Goal: Task Accomplishment & Management: Manage account settings

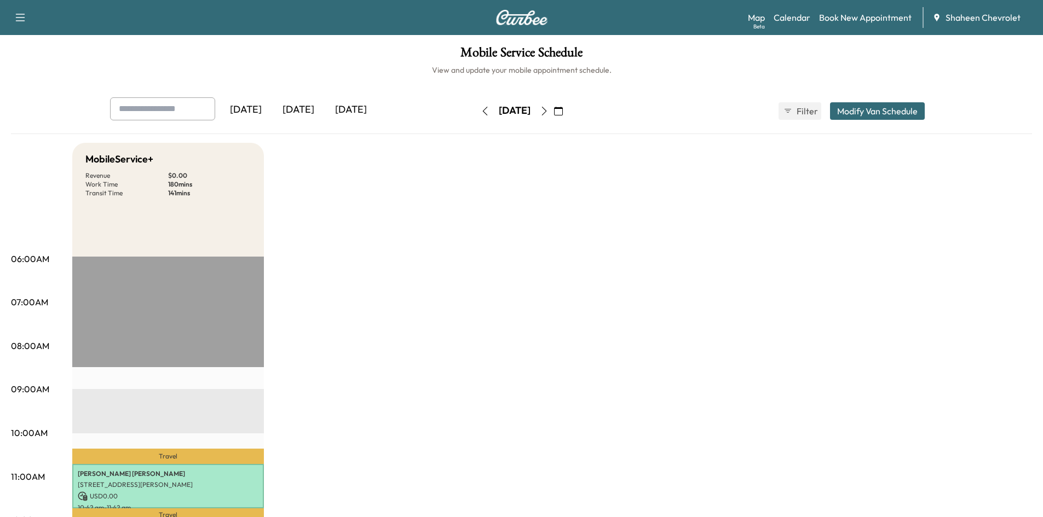
scroll to position [219, 0]
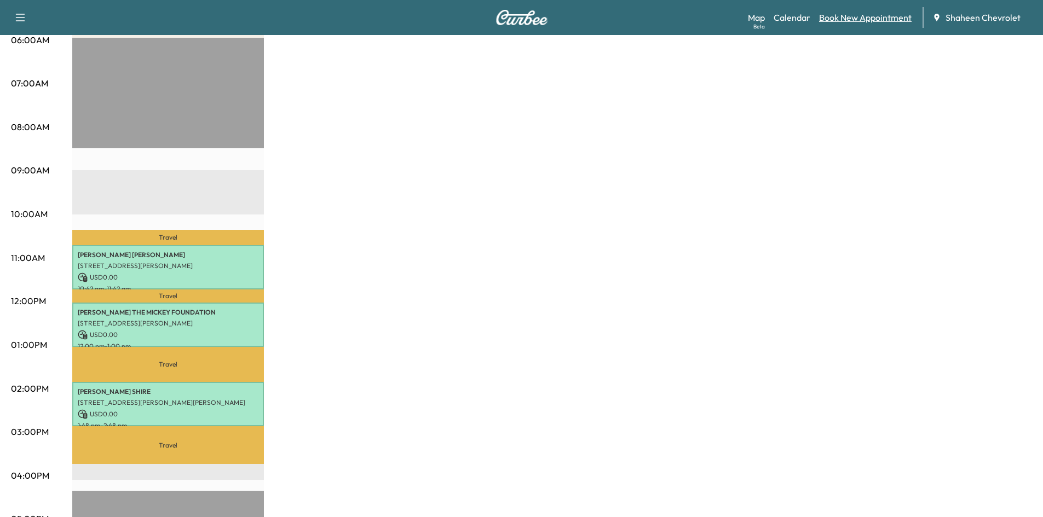
click at [854, 20] on link "Book New Appointment" at bounding box center [865, 17] width 93 height 13
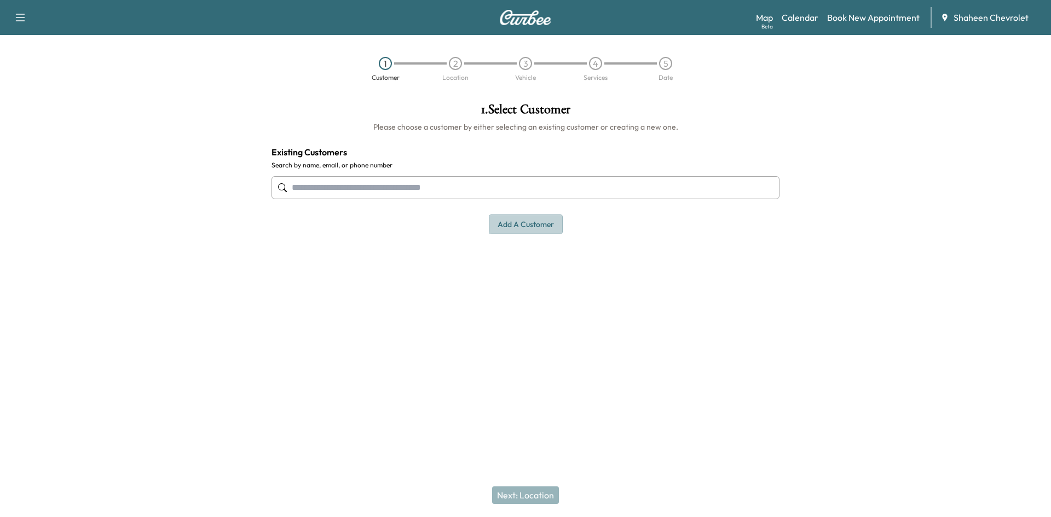
click at [523, 222] on button "Add a customer" at bounding box center [526, 225] width 74 height 20
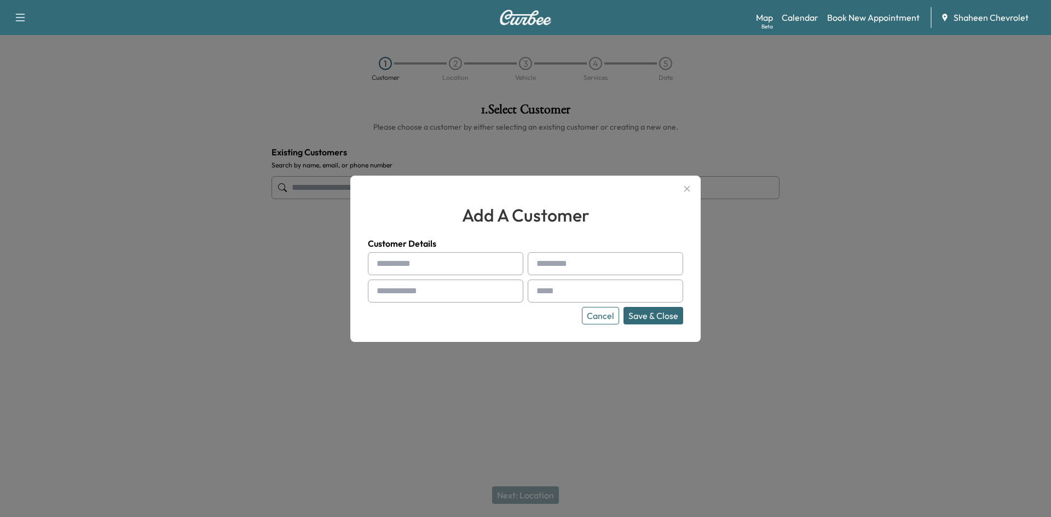
click at [386, 269] on input "text" at bounding box center [445, 263] width 155 height 23
type input "****"
type input "********"
click at [402, 285] on input "text" at bounding box center [445, 291] width 155 height 23
type input "**********"
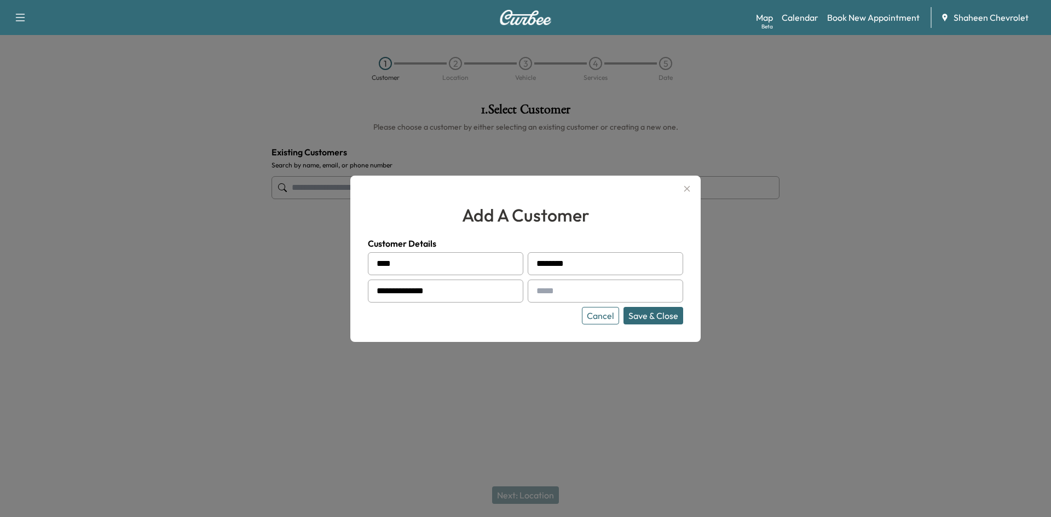
click at [644, 298] on input "text" at bounding box center [605, 291] width 155 height 23
type input "**********"
click at [661, 326] on div "**********" at bounding box center [525, 259] width 350 height 166
click at [661, 319] on button "Save & Close" at bounding box center [653, 316] width 60 height 18
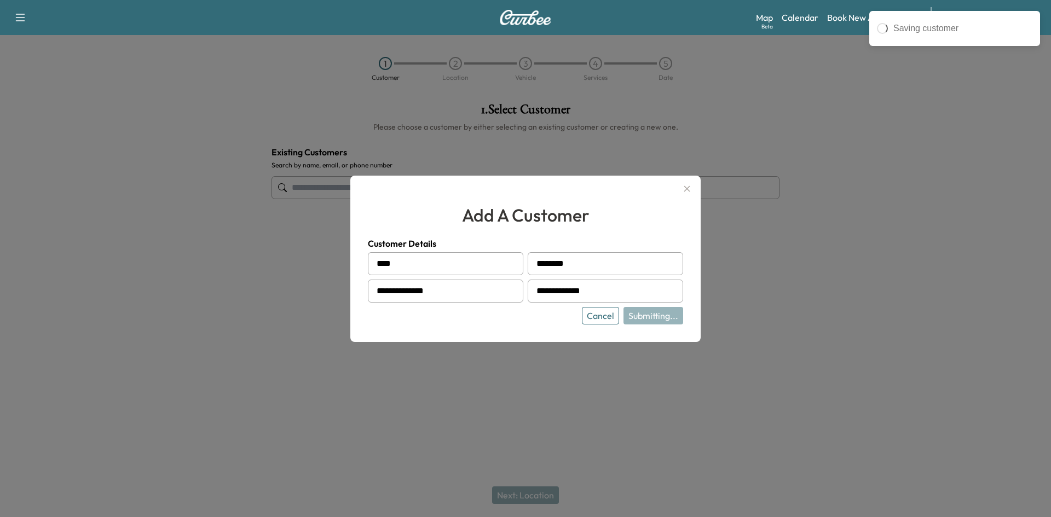
type input "**********"
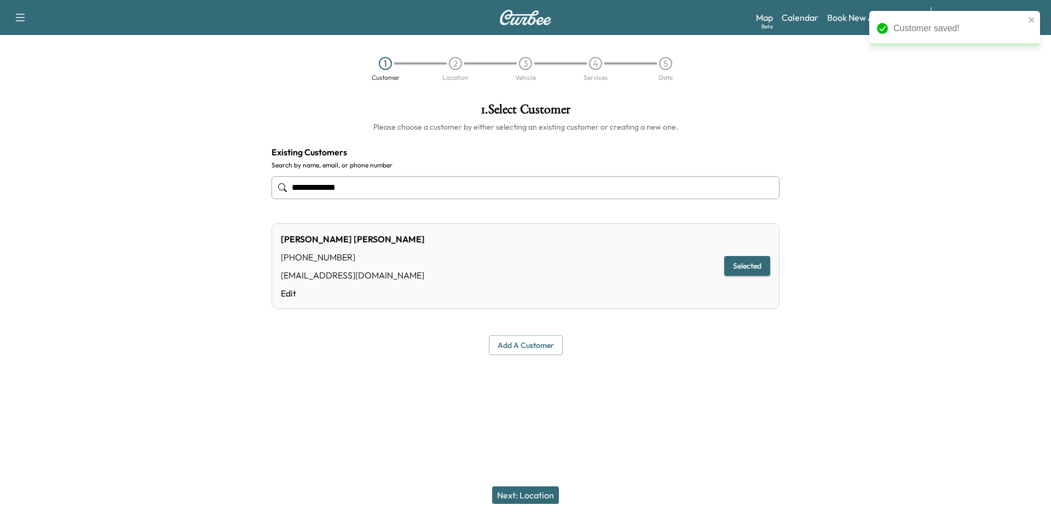
click at [537, 496] on button "Next: Location" at bounding box center [525, 496] width 67 height 18
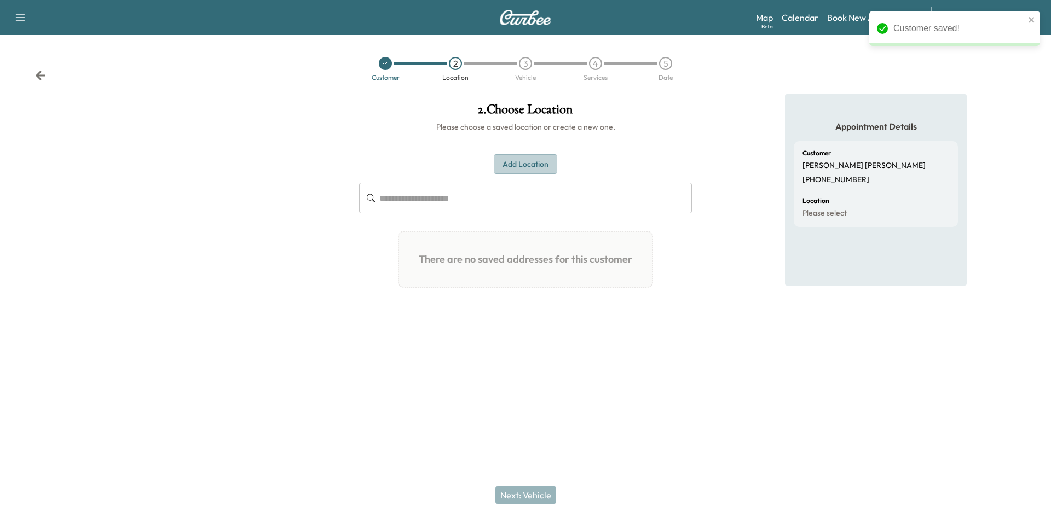
click at [508, 161] on button "Add Location" at bounding box center [525, 164] width 63 height 20
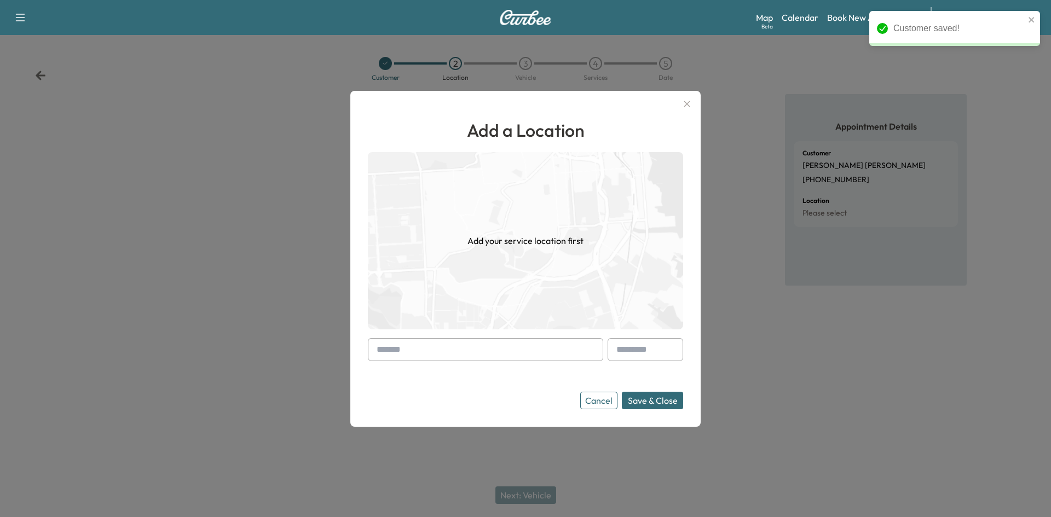
click at [442, 348] on input "text" at bounding box center [485, 349] width 235 height 23
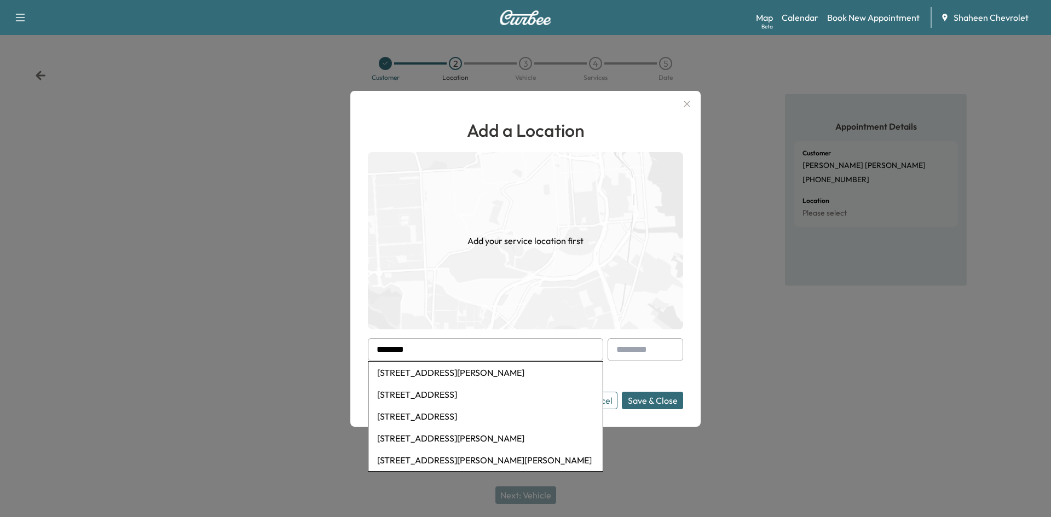
click at [460, 372] on li "[STREET_ADDRESS][PERSON_NAME]" at bounding box center [485, 373] width 234 height 22
type input "**********"
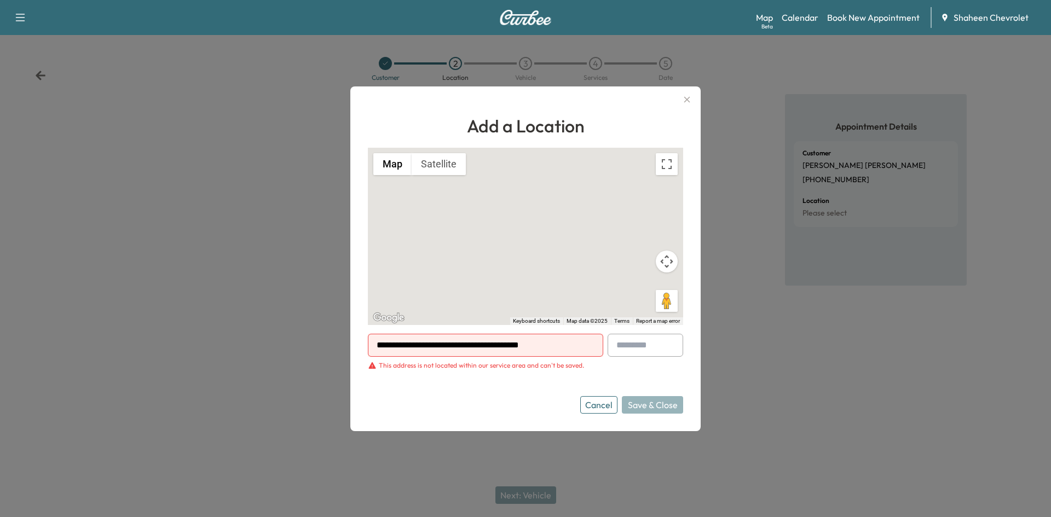
click at [596, 413] on button "Cancel" at bounding box center [598, 405] width 37 height 18
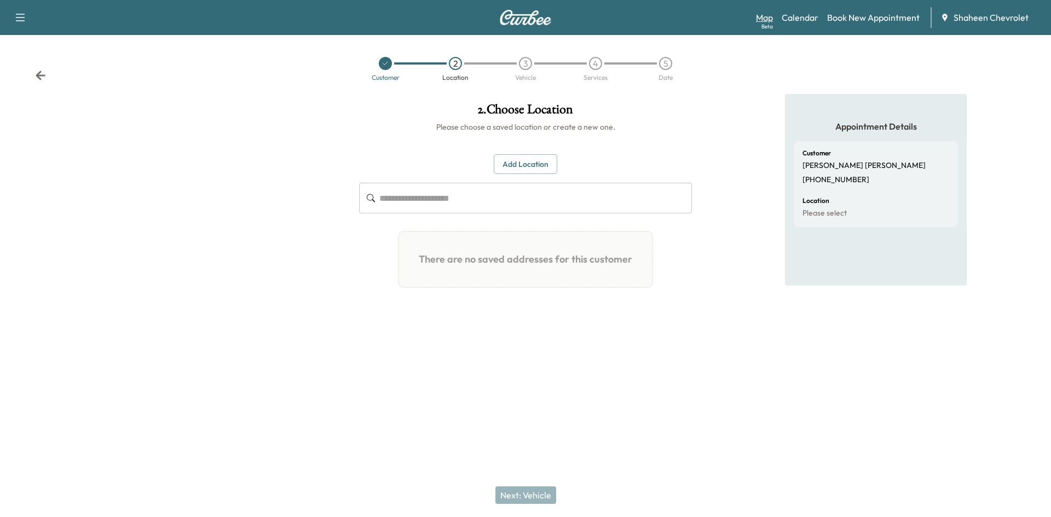
click at [758, 20] on link "Map Beta" at bounding box center [764, 17] width 17 height 13
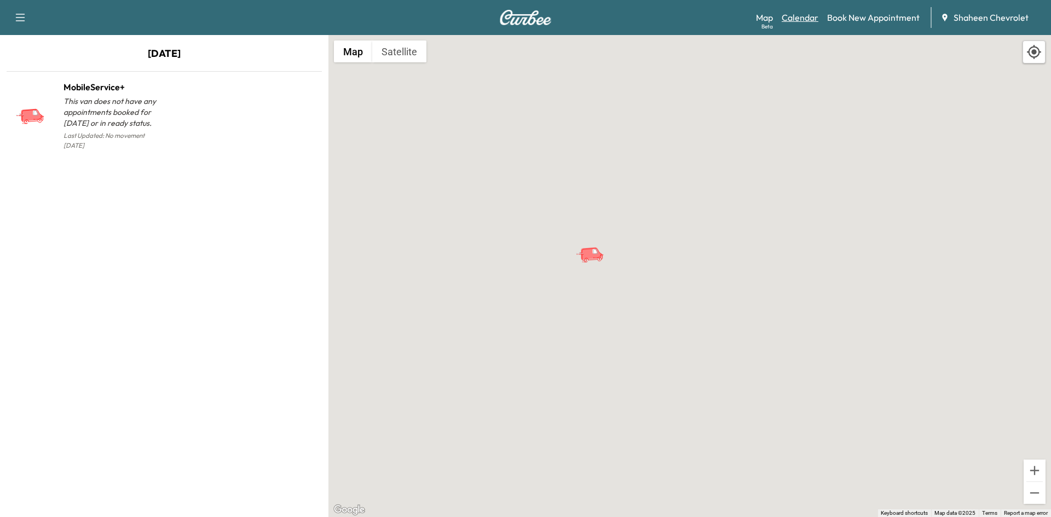
click at [803, 16] on link "Calendar" at bounding box center [800, 17] width 37 height 13
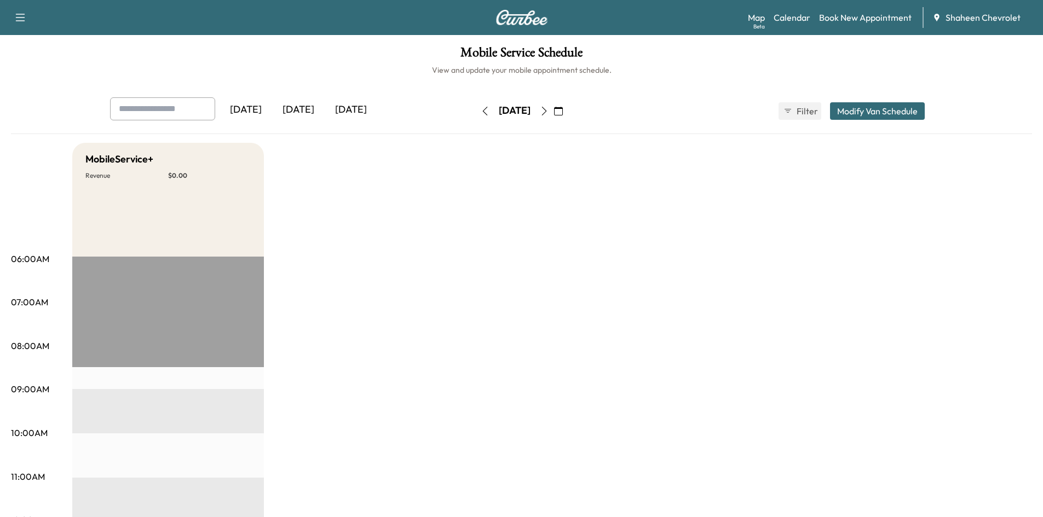
click at [546, 110] on icon "button" at bounding box center [543, 111] width 5 height 9
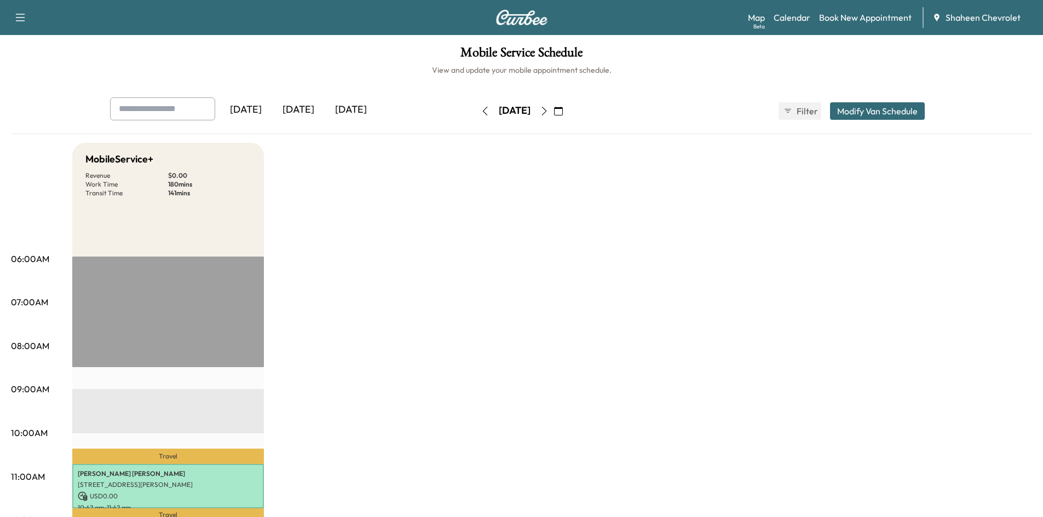
click at [546, 112] on icon "button" at bounding box center [543, 111] width 5 height 9
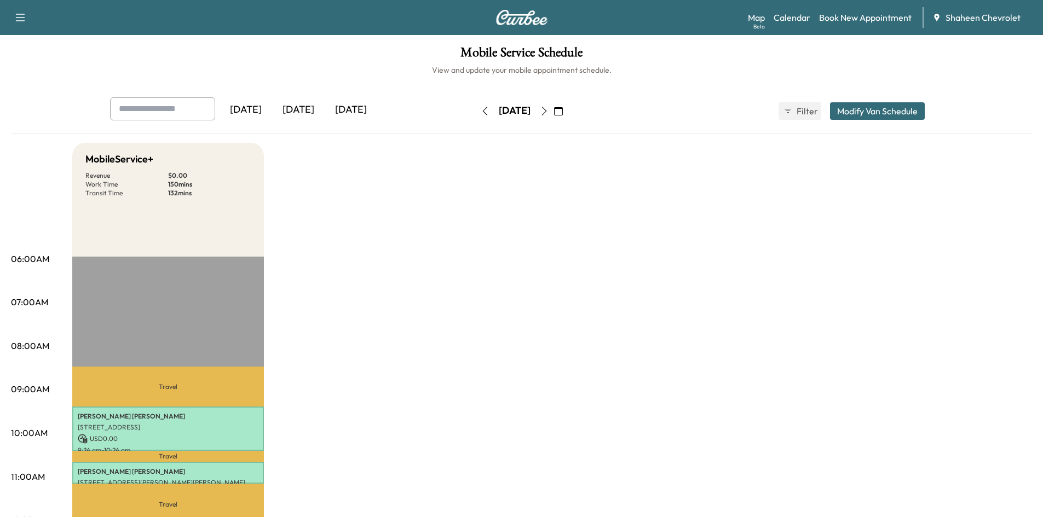
click at [481, 110] on icon "button" at bounding box center [485, 111] width 9 height 9
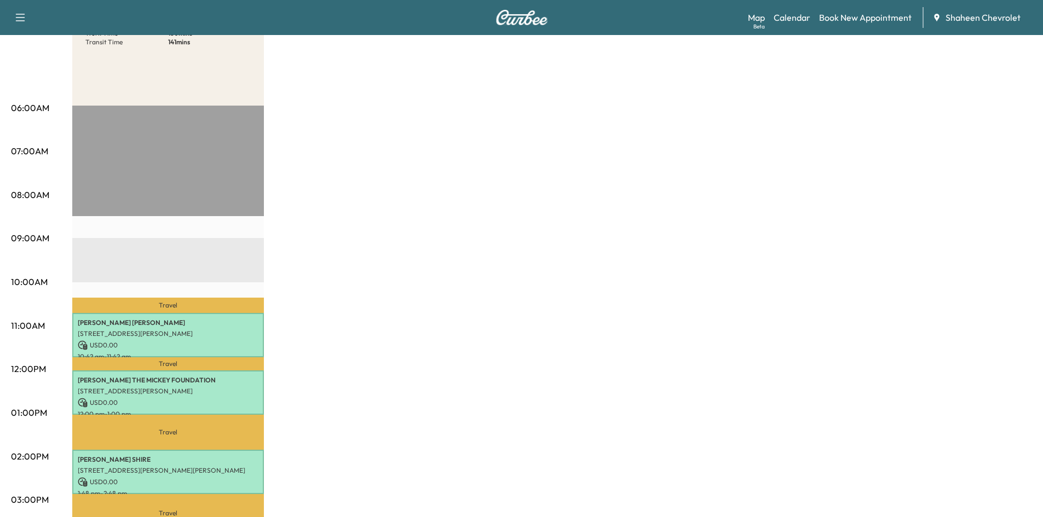
scroll to position [55, 0]
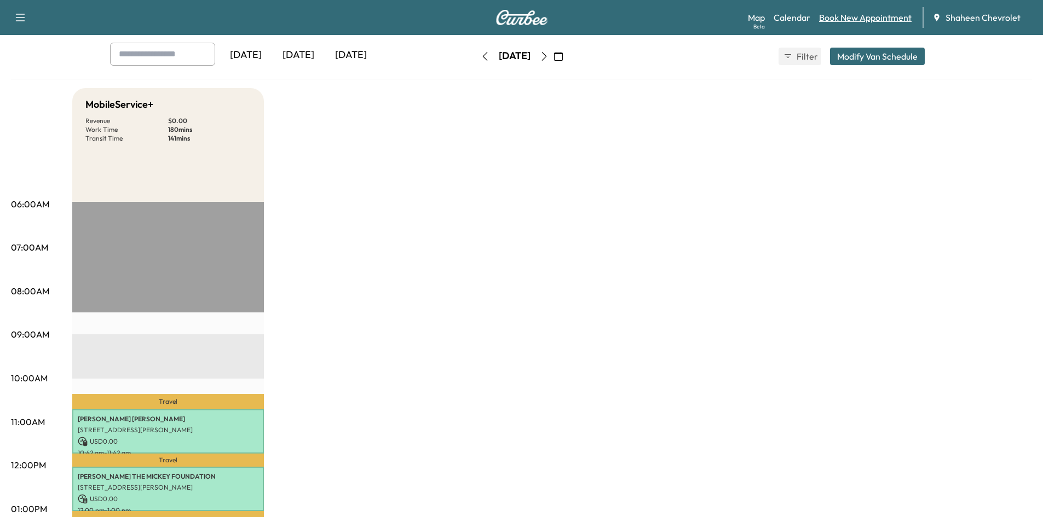
click at [854, 18] on link "Book New Appointment" at bounding box center [865, 17] width 93 height 13
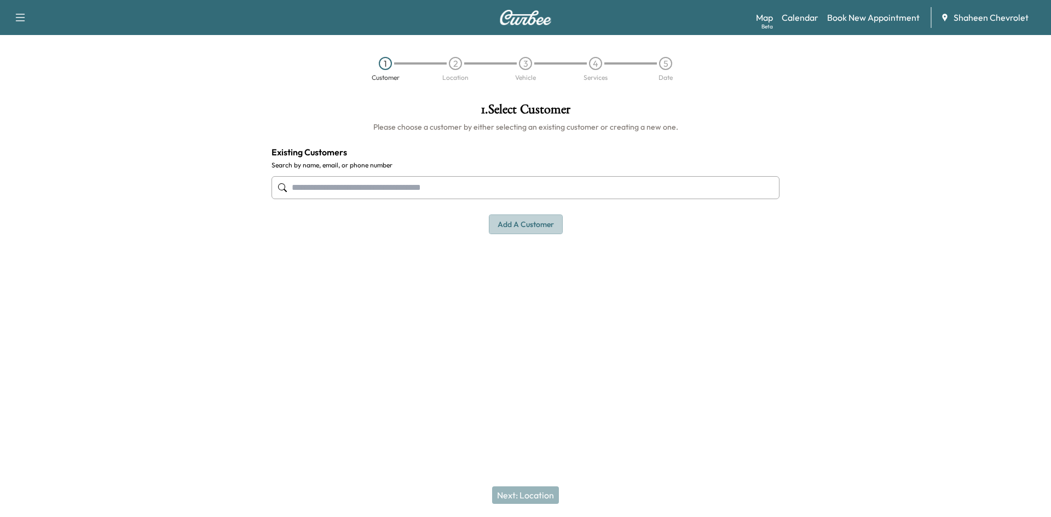
click at [522, 222] on button "Add a customer" at bounding box center [526, 225] width 74 height 20
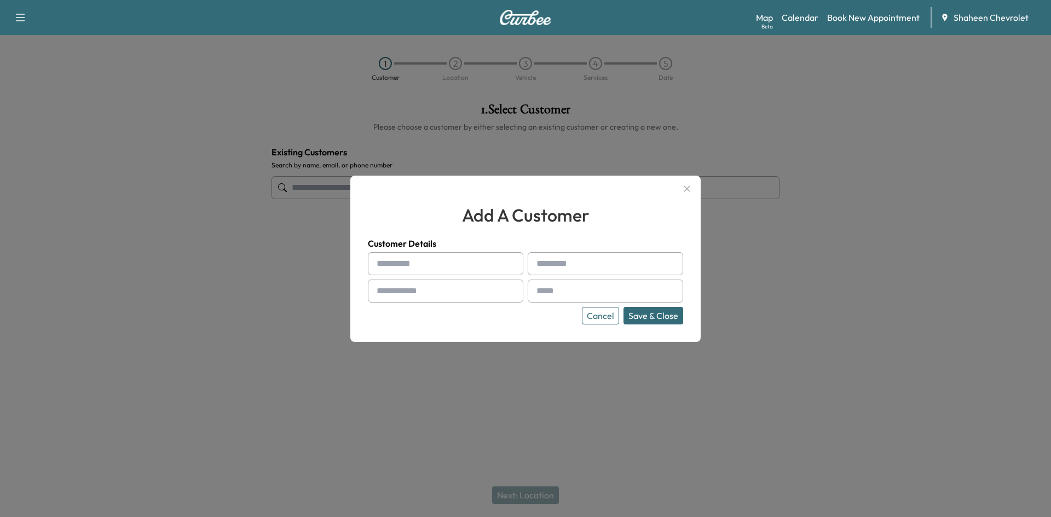
click at [422, 262] on input "text" at bounding box center [445, 263] width 155 height 23
click at [425, 259] on input "text" at bounding box center [445, 263] width 155 height 23
type input "*********"
type input "**********"
click at [425, 284] on input "text" at bounding box center [445, 291] width 155 height 23
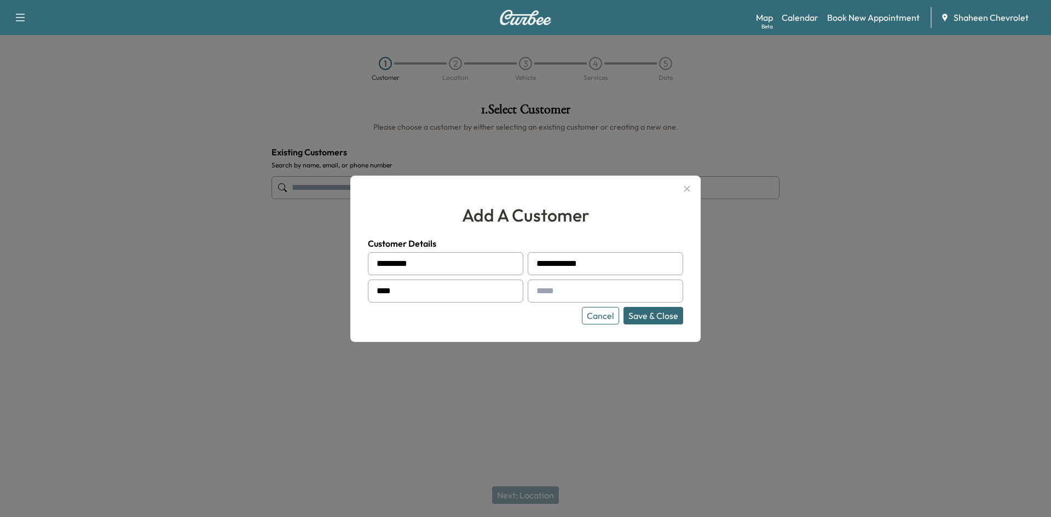
click at [134, 136] on div at bounding box center [525, 258] width 1051 height 517
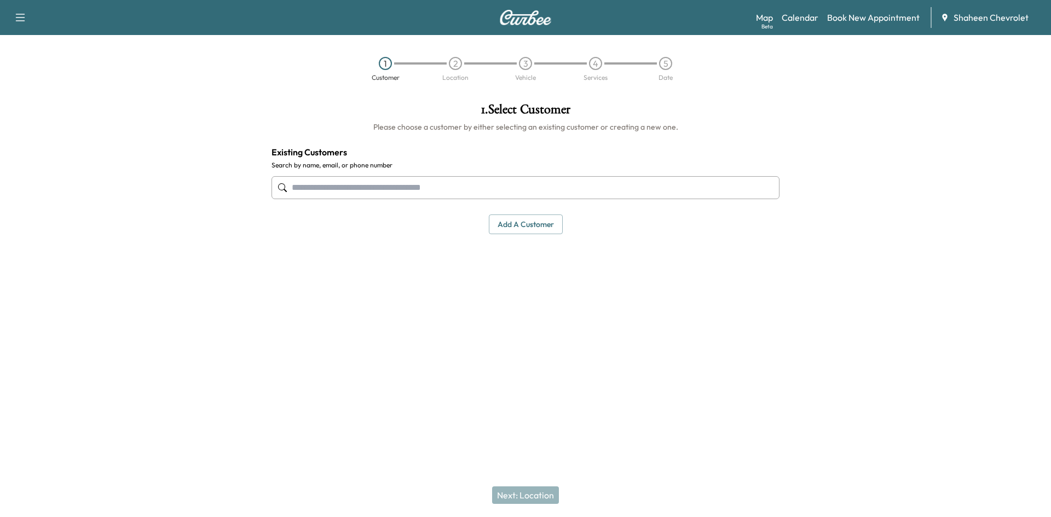
click at [539, 231] on button "Add a customer" at bounding box center [526, 225] width 74 height 20
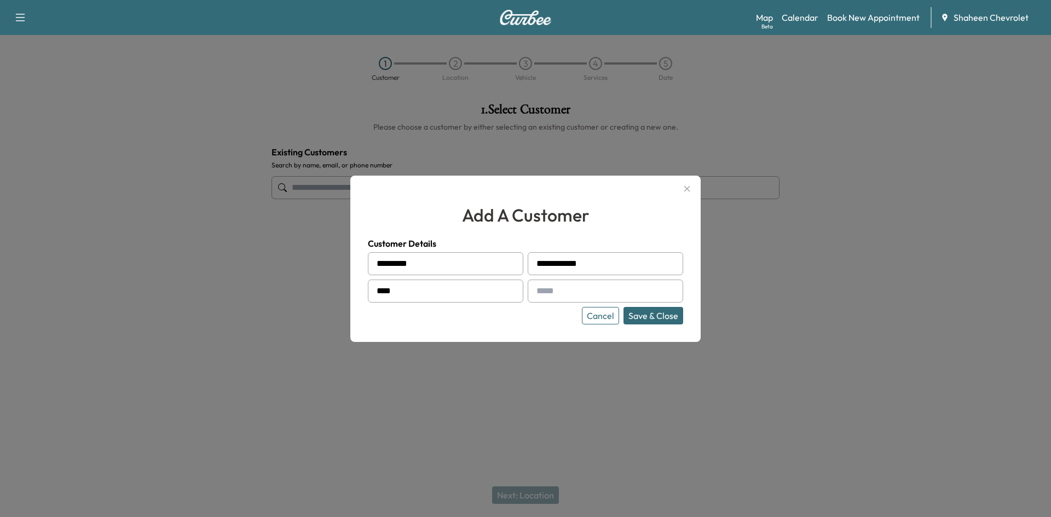
click at [452, 289] on input "****" at bounding box center [445, 291] width 155 height 23
type input "**********"
click at [129, 156] on div at bounding box center [525, 258] width 1051 height 517
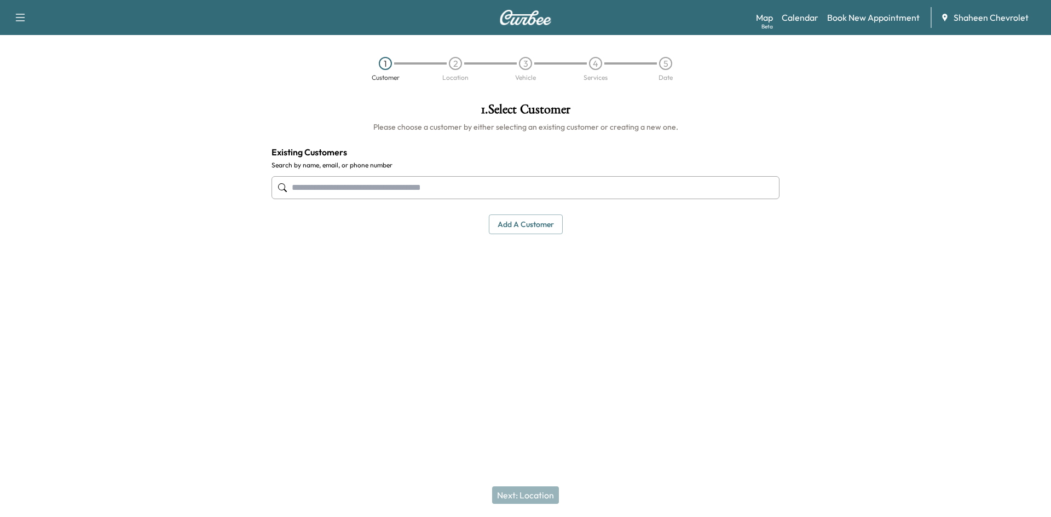
click at [534, 215] on button "Add a customer" at bounding box center [526, 225] width 74 height 20
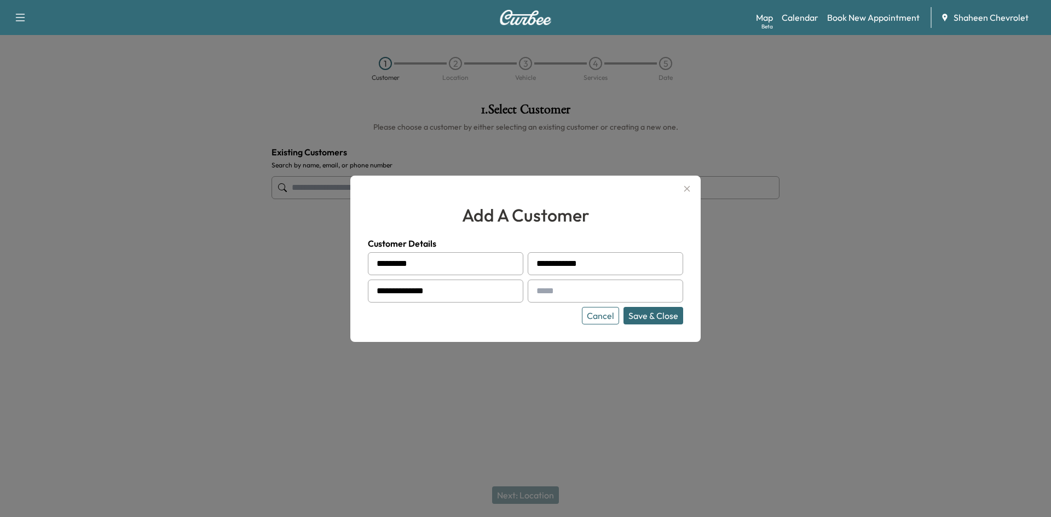
click at [587, 295] on input "text" at bounding box center [605, 291] width 155 height 23
click at [575, 300] on input "text" at bounding box center [605, 291] width 155 height 23
type input "**********"
click at [646, 312] on button "Save & Close" at bounding box center [653, 316] width 60 height 18
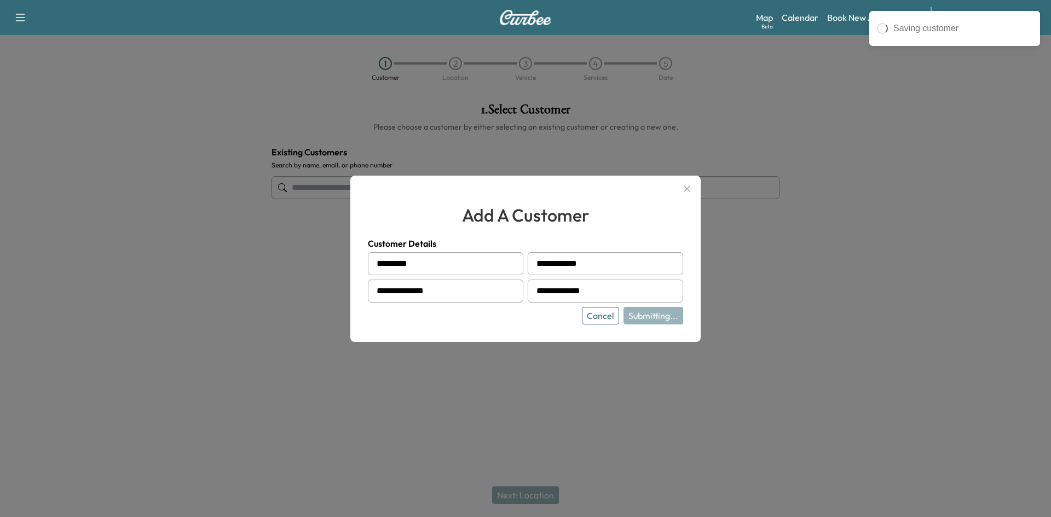
type input "**********"
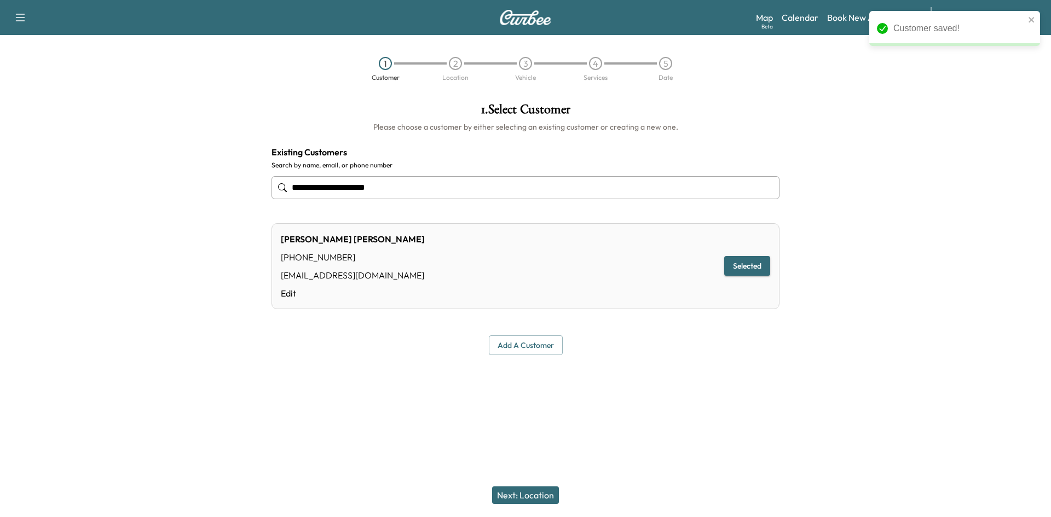
click at [522, 500] on button "Next: Location" at bounding box center [525, 496] width 67 height 18
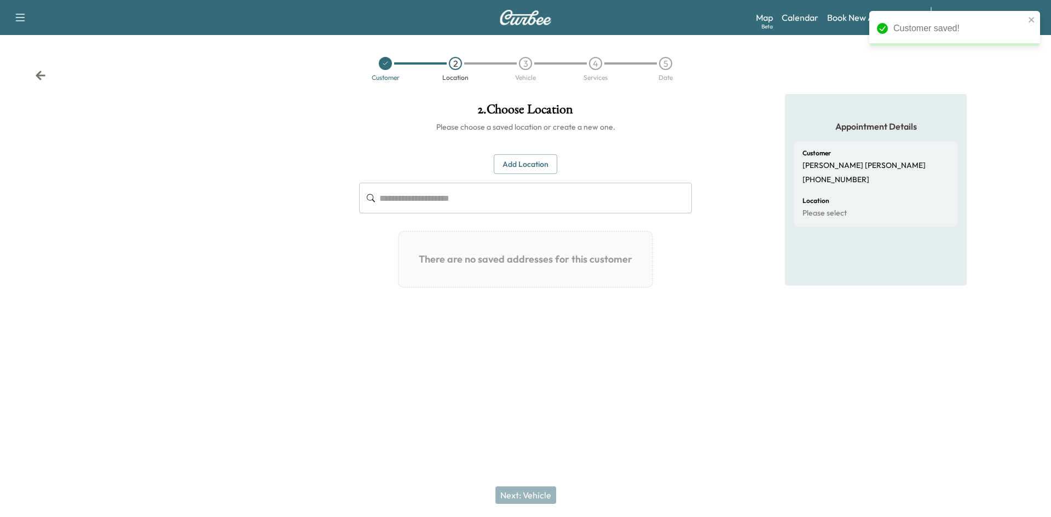
click at [515, 167] on button "Add Location" at bounding box center [525, 164] width 63 height 20
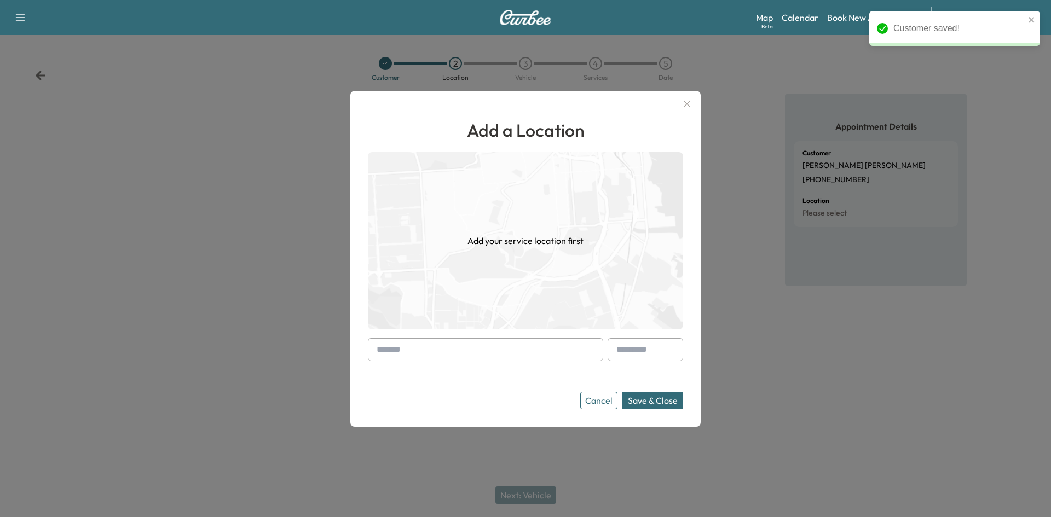
click at [425, 354] on input "text" at bounding box center [485, 349] width 235 height 23
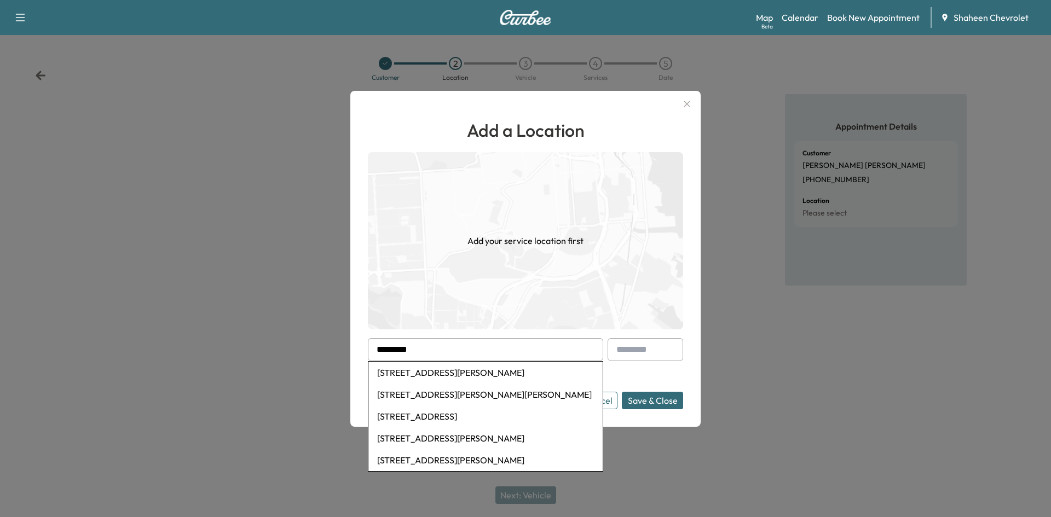
click at [444, 374] on li "[STREET_ADDRESS][PERSON_NAME]" at bounding box center [485, 373] width 234 height 22
type input "**********"
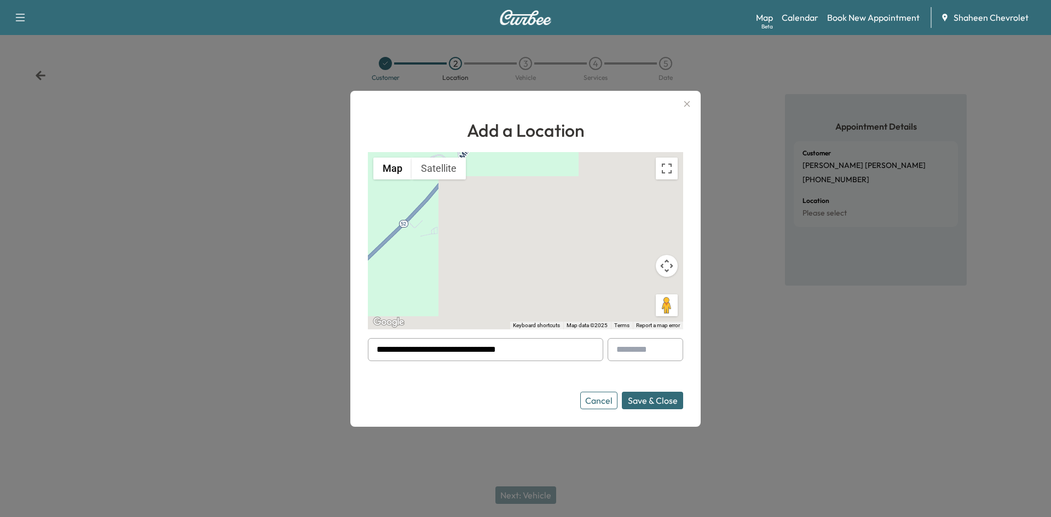
click at [644, 401] on button "Save & Close" at bounding box center [652, 401] width 61 height 18
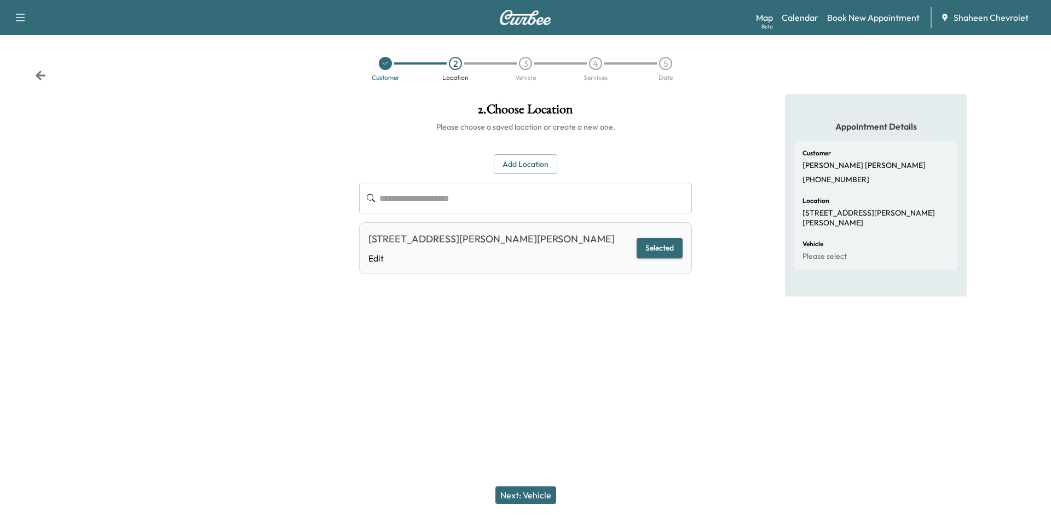
click at [526, 491] on button "Next: Vehicle" at bounding box center [525, 496] width 61 height 18
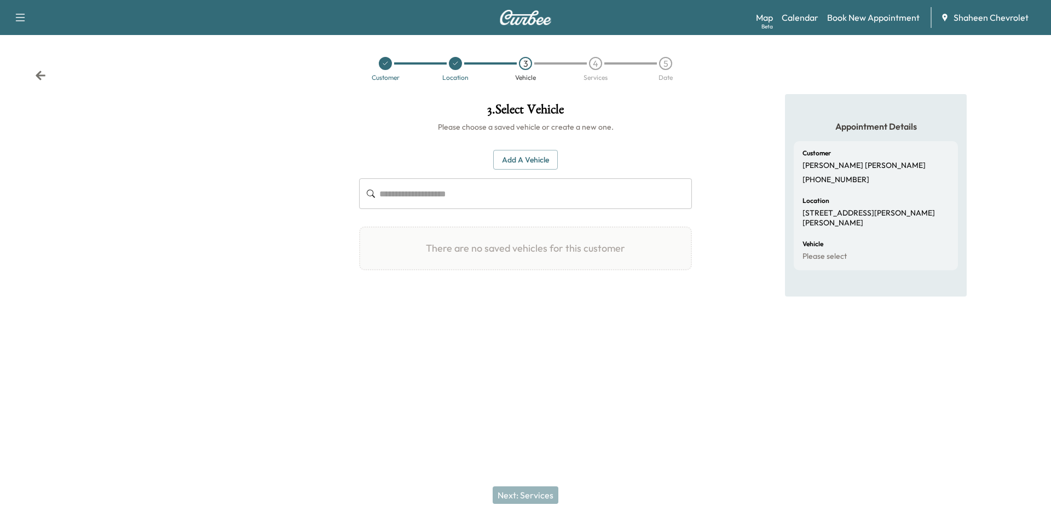
click at [542, 164] on button "Add a Vehicle" at bounding box center [525, 160] width 65 height 20
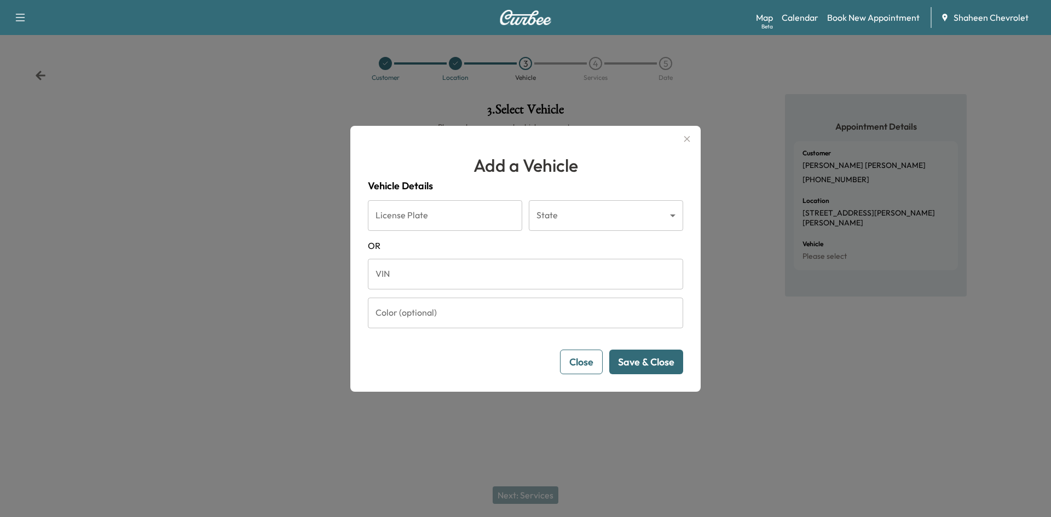
click at [445, 276] on input "VIN" at bounding box center [525, 274] width 315 height 31
paste input "**********"
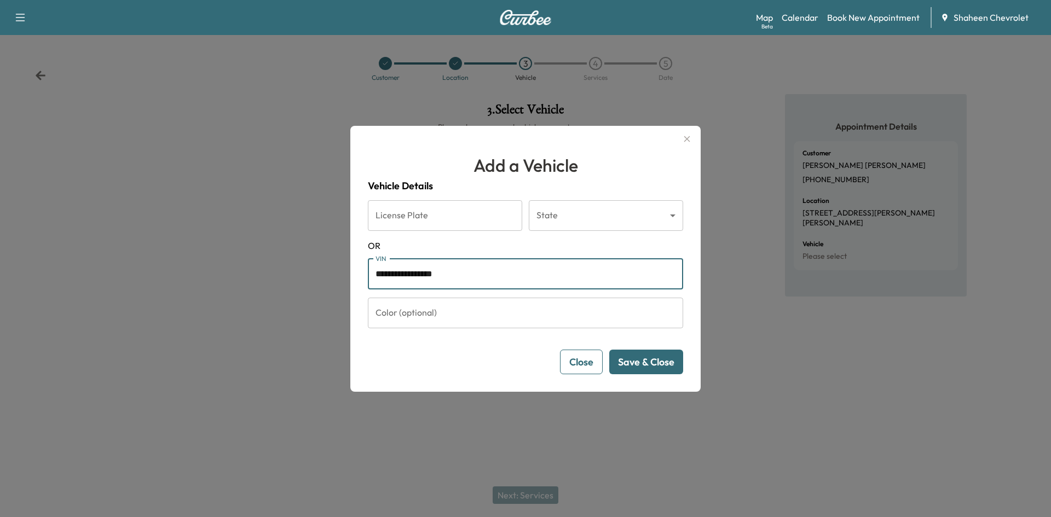
type input "**********"
click at [654, 363] on button "Save & Close" at bounding box center [646, 362] width 74 height 25
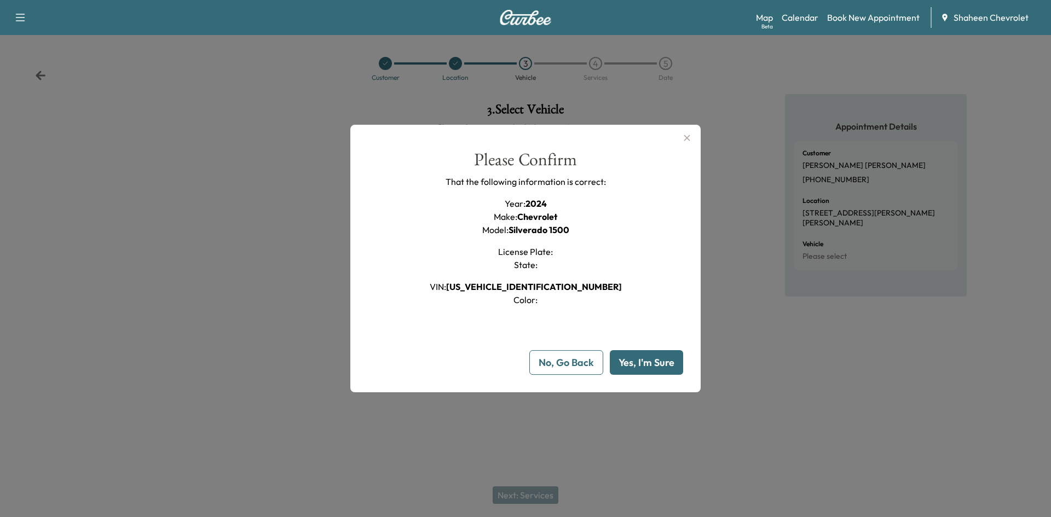
click at [628, 363] on button "Yes, I'm Sure" at bounding box center [646, 362] width 73 height 25
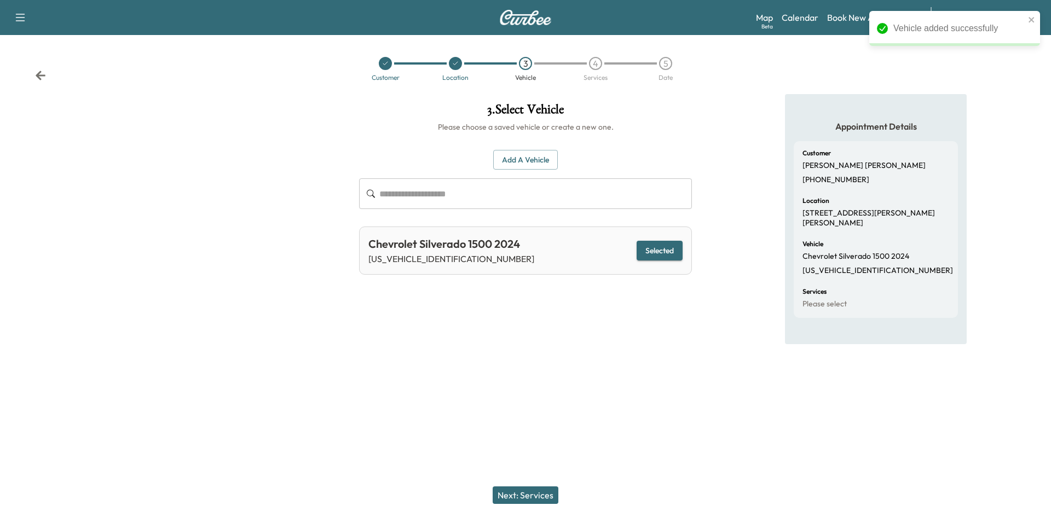
click at [506, 496] on button "Next: Services" at bounding box center [526, 496] width 66 height 18
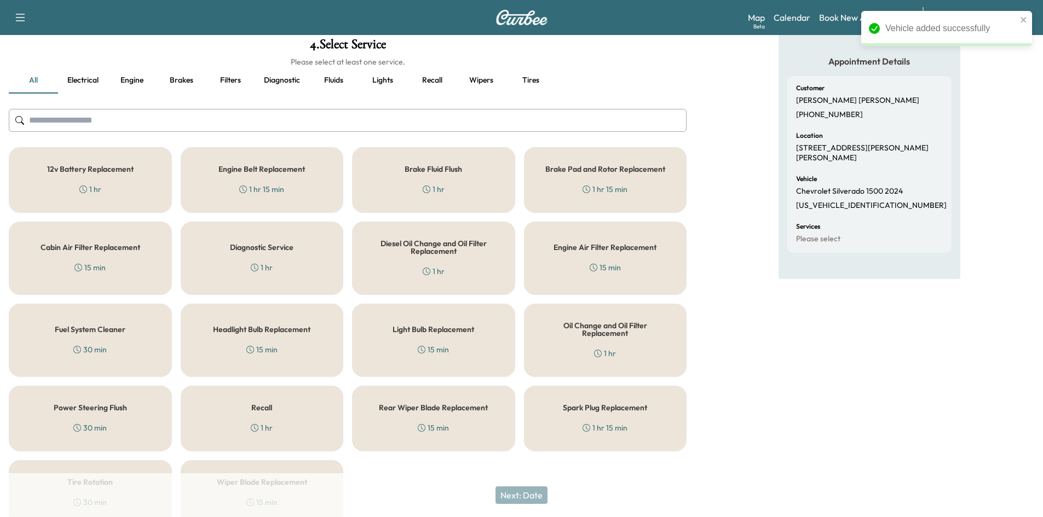
scroll to position [118, 0]
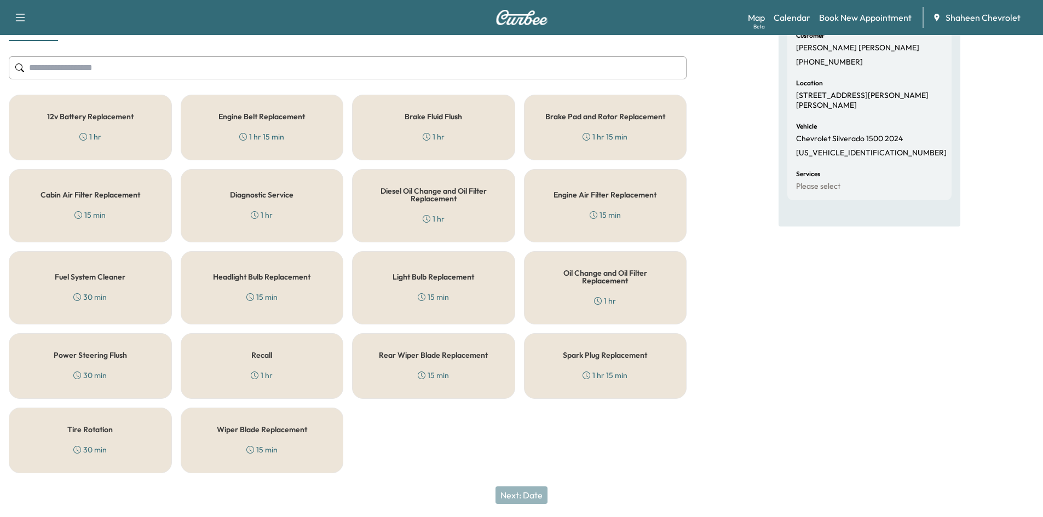
click at [299, 362] on div "Recall 1 hr" at bounding box center [262, 366] width 163 height 66
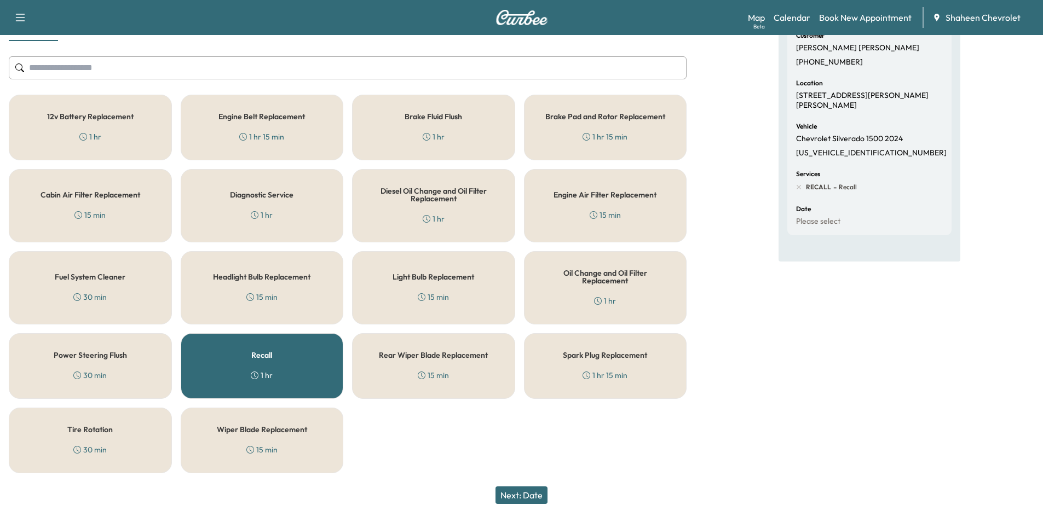
click at [546, 495] on button "Next: Date" at bounding box center [521, 496] width 52 height 18
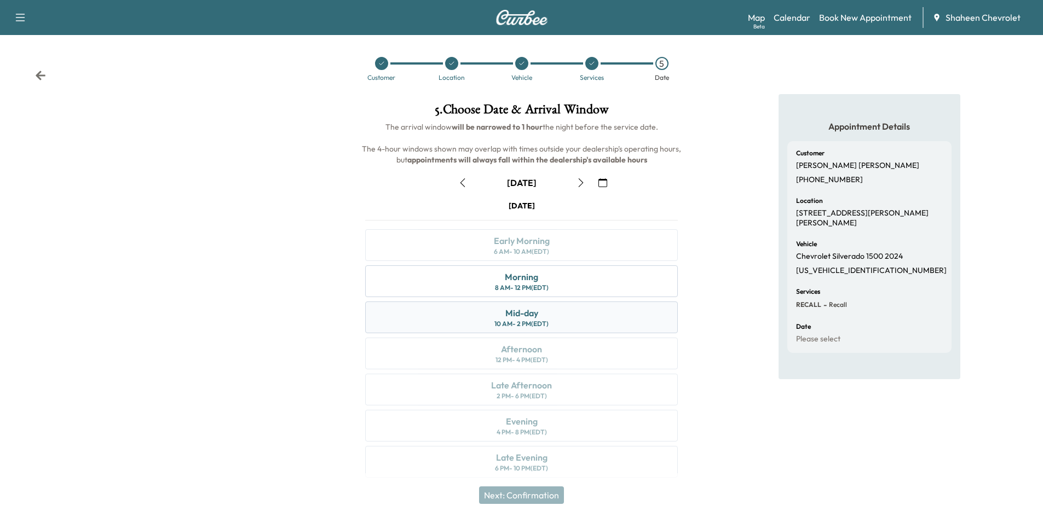
click at [476, 318] on div "Mid-day 10 AM - 2 PM (EDT)" at bounding box center [521, 318] width 313 height 32
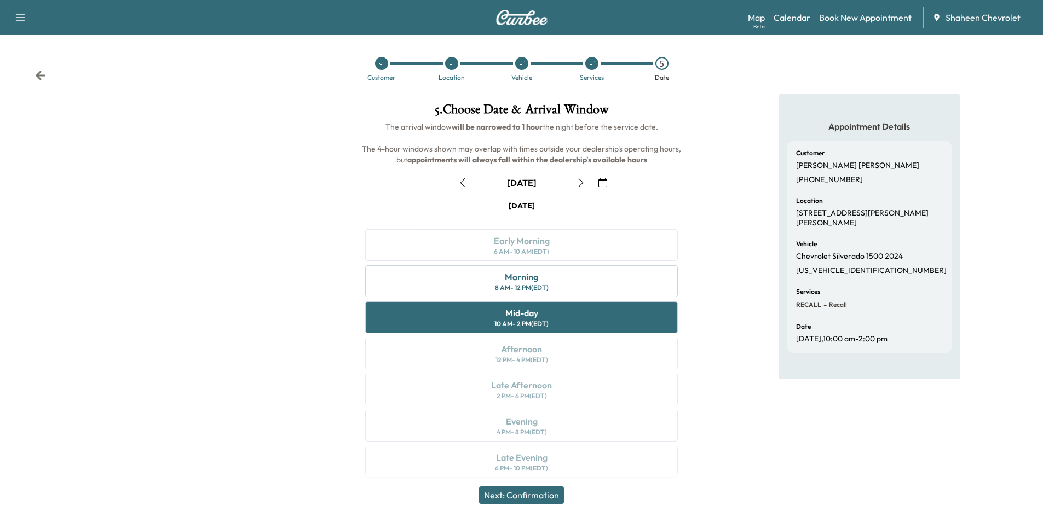
click at [533, 496] on button "Next: Confirmation" at bounding box center [521, 496] width 85 height 18
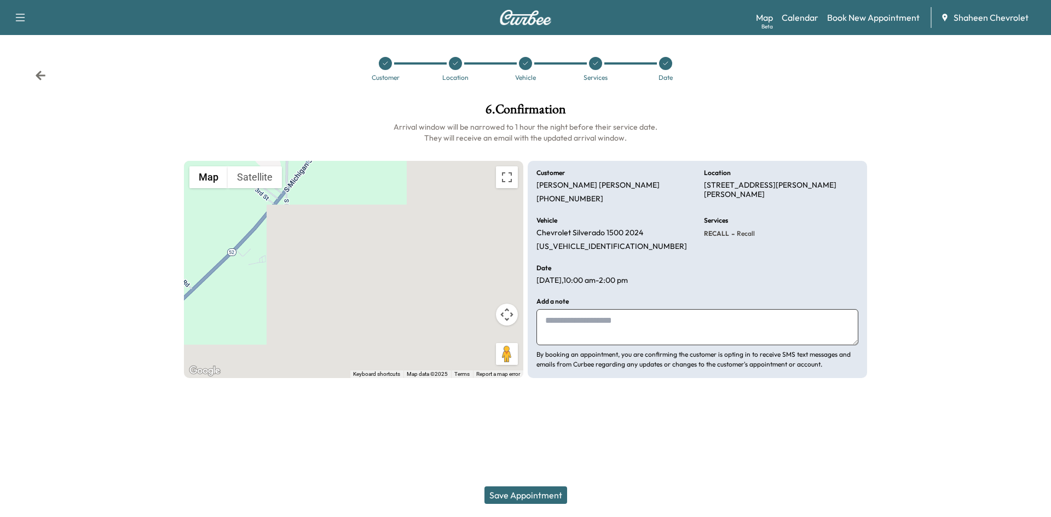
click at [533, 495] on button "Save Appointment" at bounding box center [525, 496] width 83 height 18
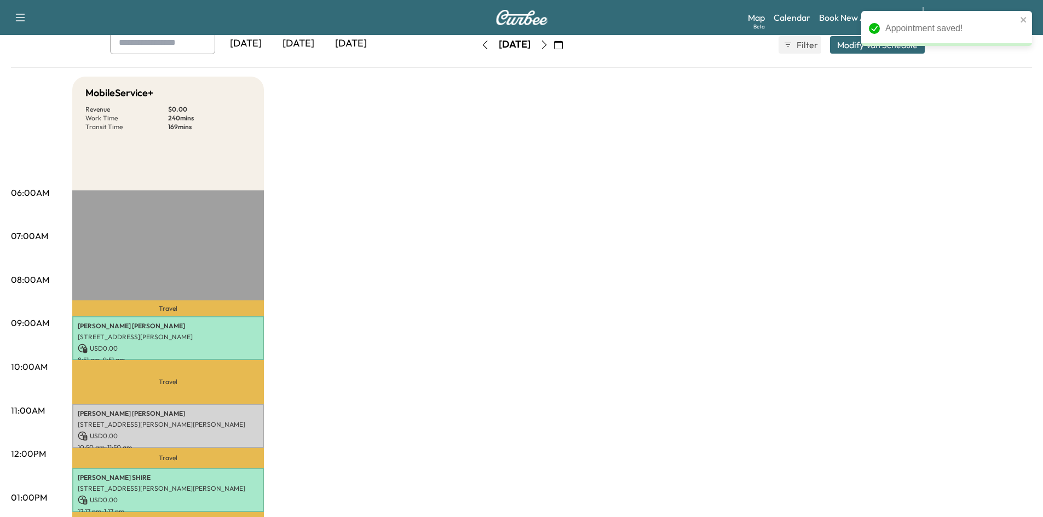
scroll to position [219, 0]
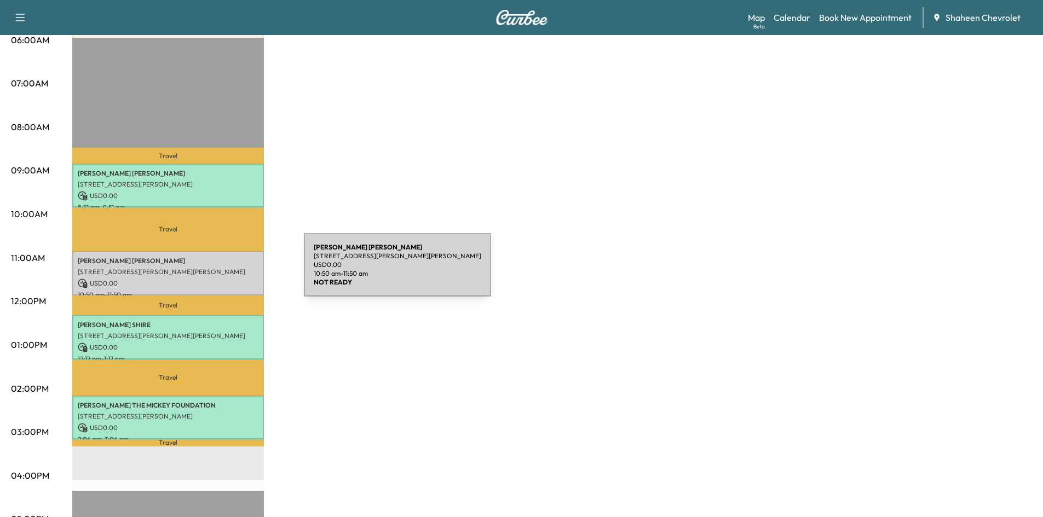
click at [222, 271] on p "[STREET_ADDRESS][PERSON_NAME][PERSON_NAME]" at bounding box center [168, 272] width 181 height 9
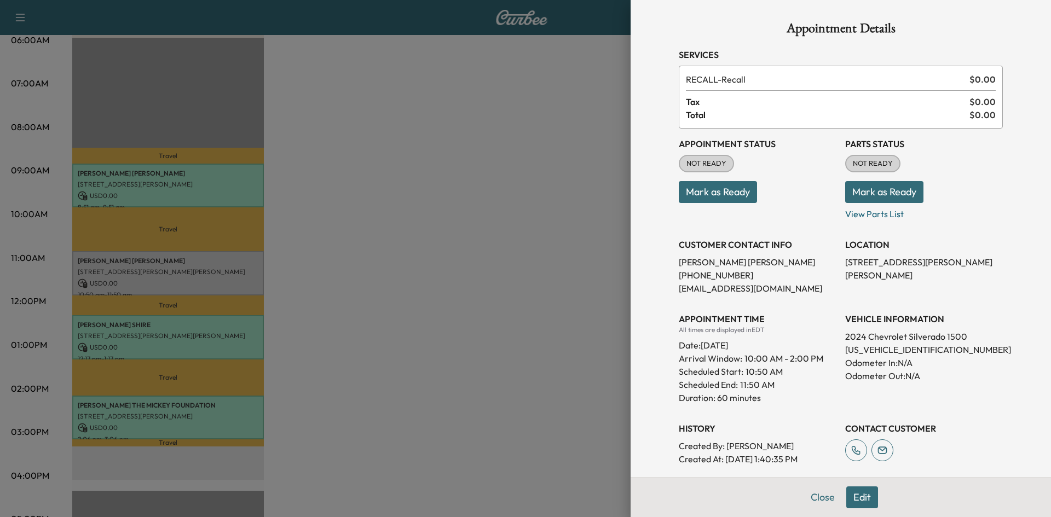
click at [737, 201] on button "Mark as Ready" at bounding box center [718, 192] width 78 height 22
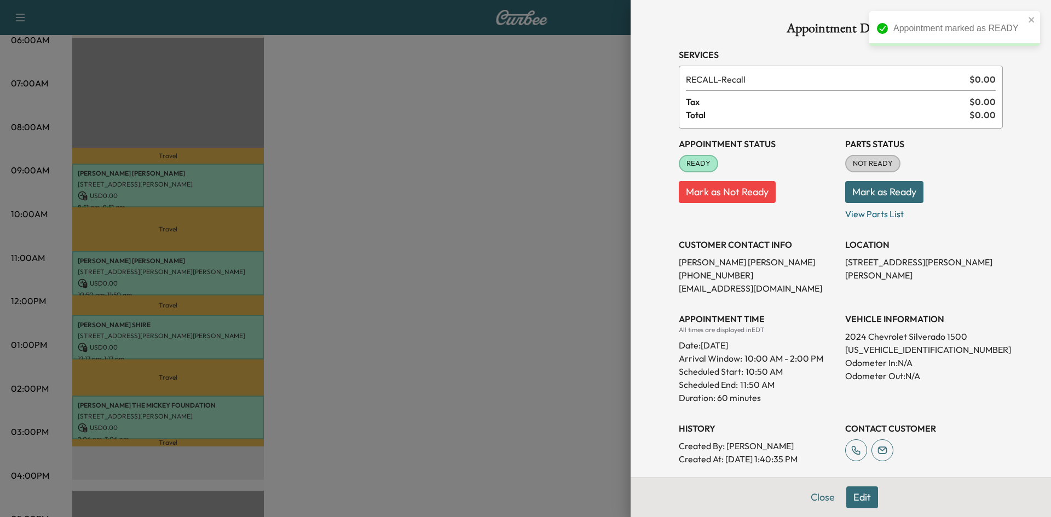
click at [863, 192] on button "Mark as Ready" at bounding box center [884, 192] width 78 height 22
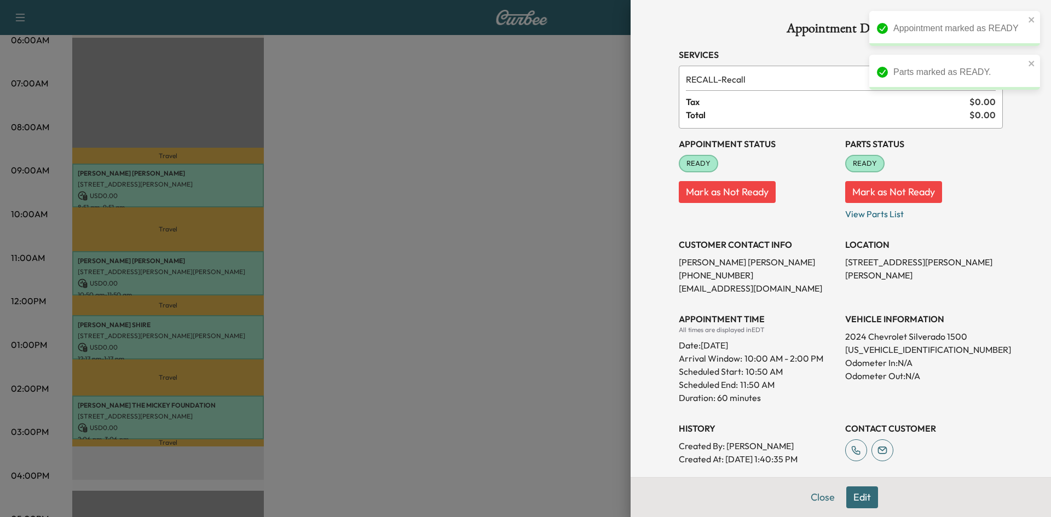
click at [402, 268] on div at bounding box center [525, 258] width 1051 height 517
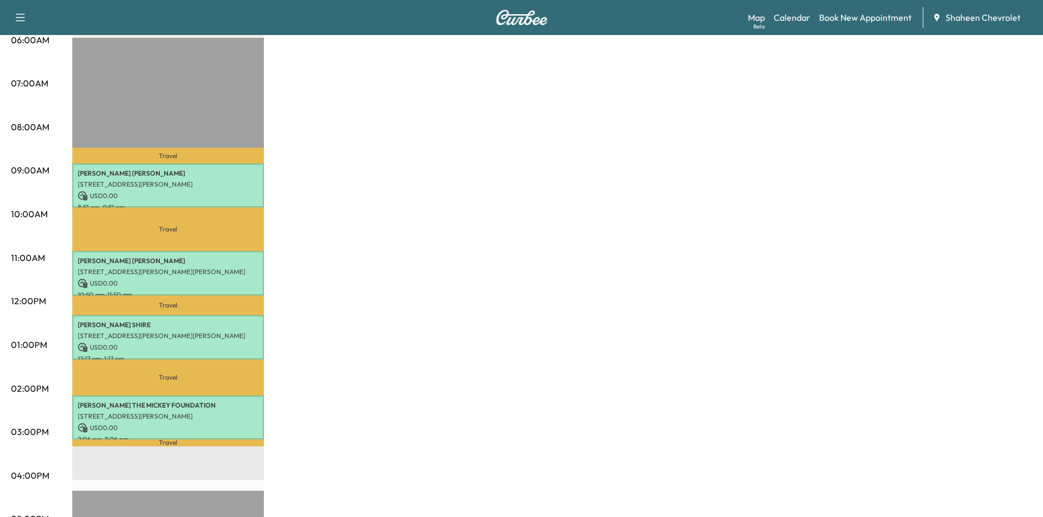
click at [720, 247] on div "MobileService+ Revenue $ 0.00 Work Time 240 mins Transit Time 169 mins Travel […" at bounding box center [551, 334] width 959 height 821
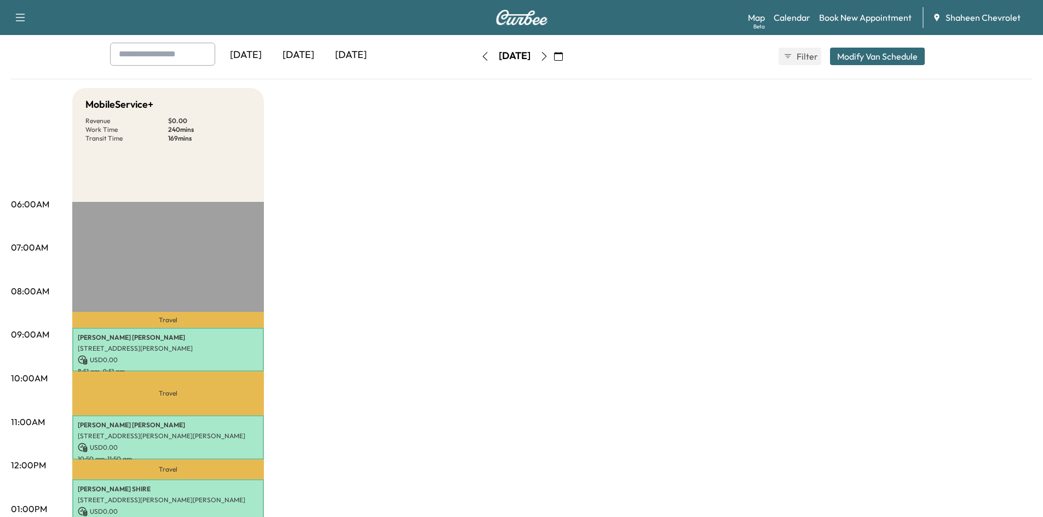
scroll to position [0, 0]
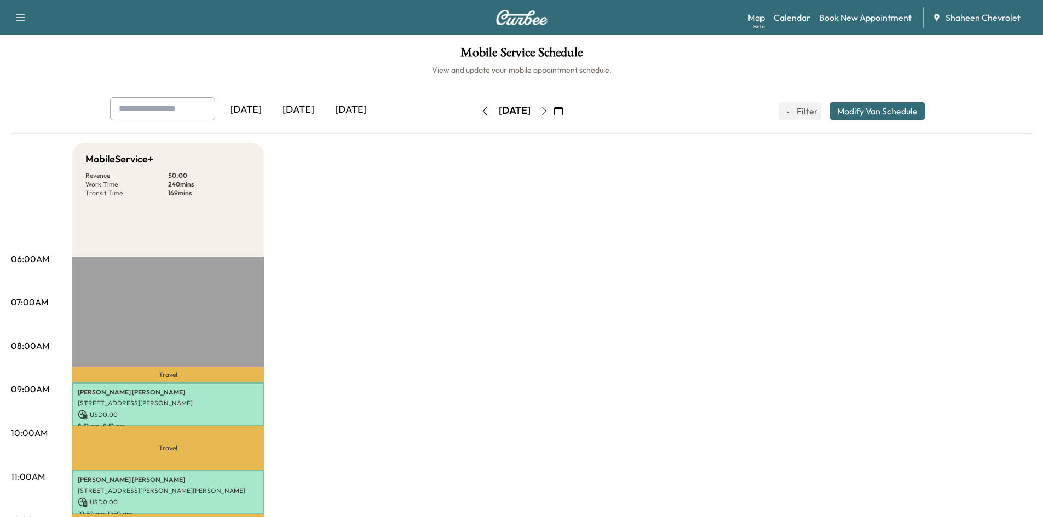
click at [548, 113] on icon "button" at bounding box center [544, 111] width 9 height 9
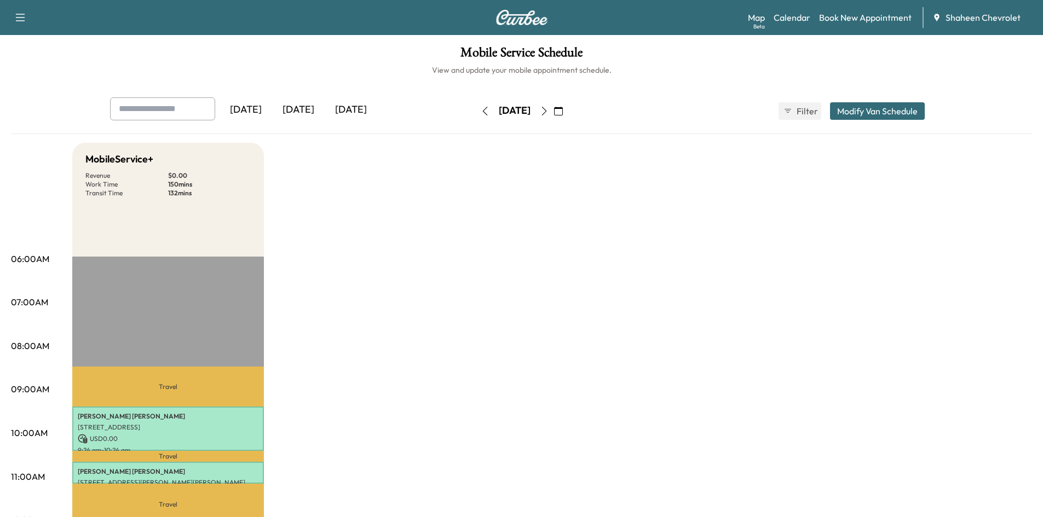
click at [481, 109] on icon "button" at bounding box center [485, 111] width 9 height 9
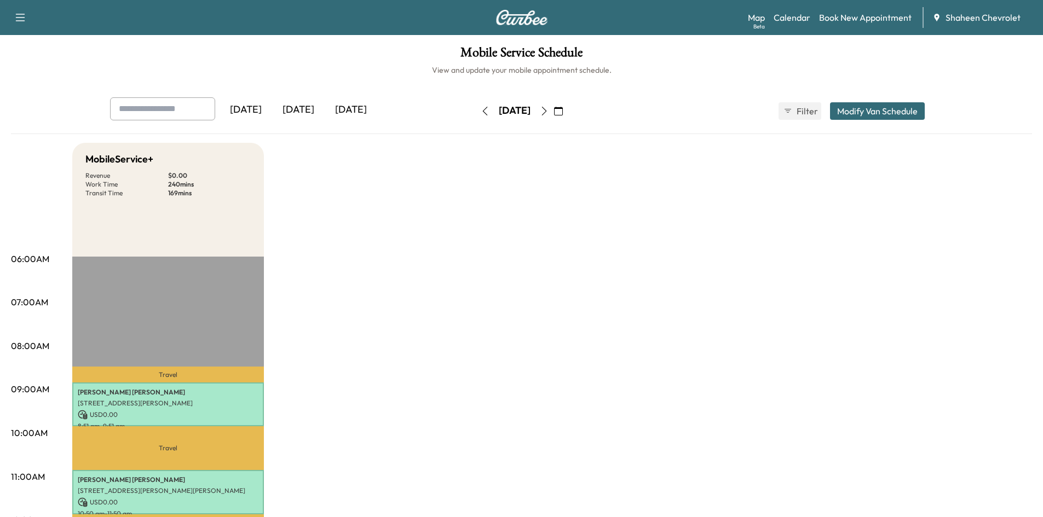
click at [548, 111] on icon "button" at bounding box center [544, 111] width 9 height 9
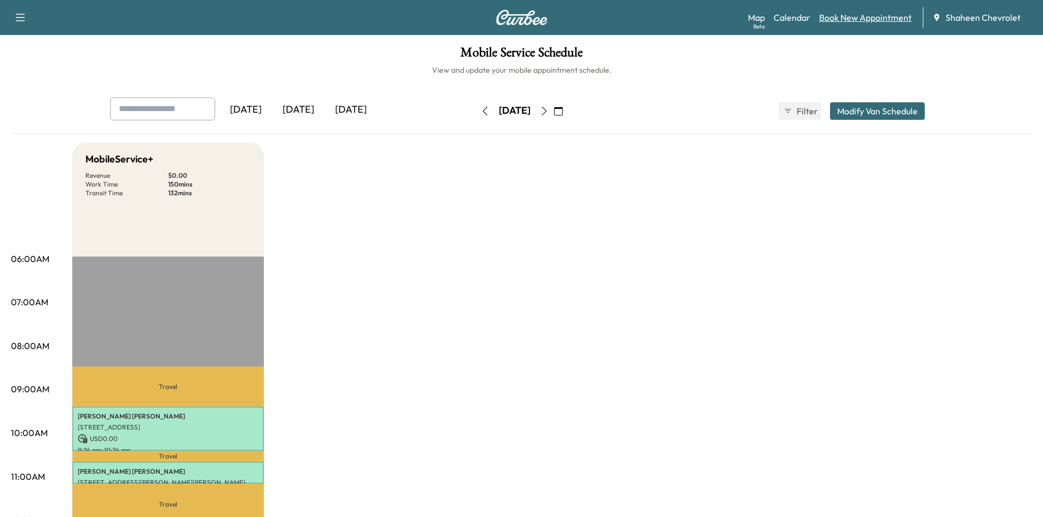
click at [871, 18] on link "Book New Appointment" at bounding box center [865, 17] width 93 height 13
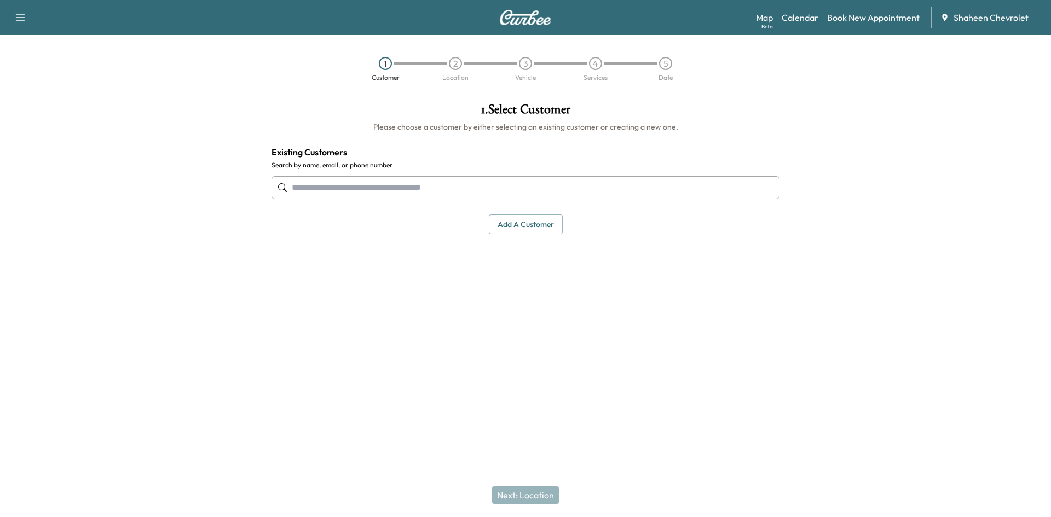
click at [524, 226] on button "Add a customer" at bounding box center [526, 225] width 74 height 20
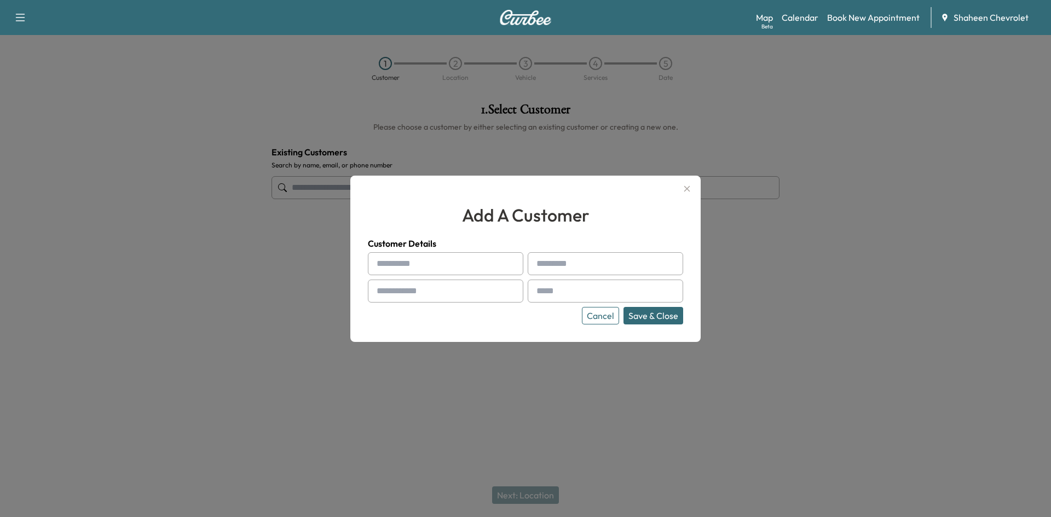
click at [452, 269] on input "text" at bounding box center [445, 263] width 155 height 23
type input "***"
type input "******"
click at [432, 285] on input "text" at bounding box center [445, 291] width 155 height 23
type input "**********"
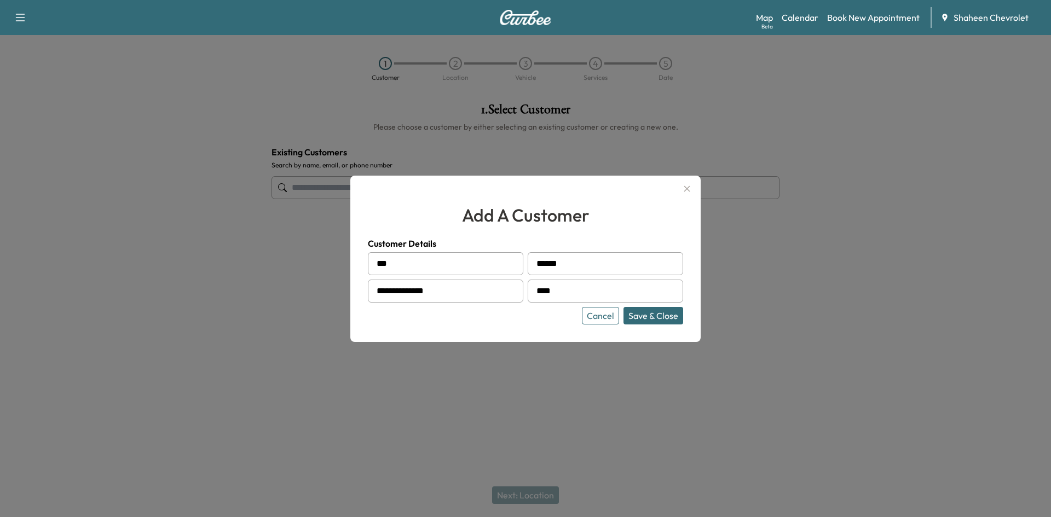
type input "**********"
click at [655, 318] on button "Save & Close" at bounding box center [653, 316] width 60 height 18
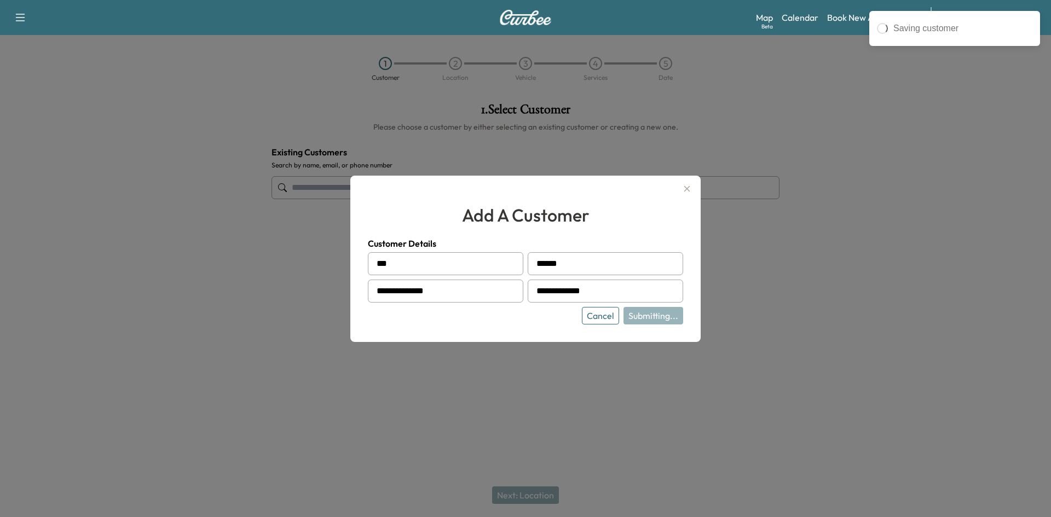
type input "**********"
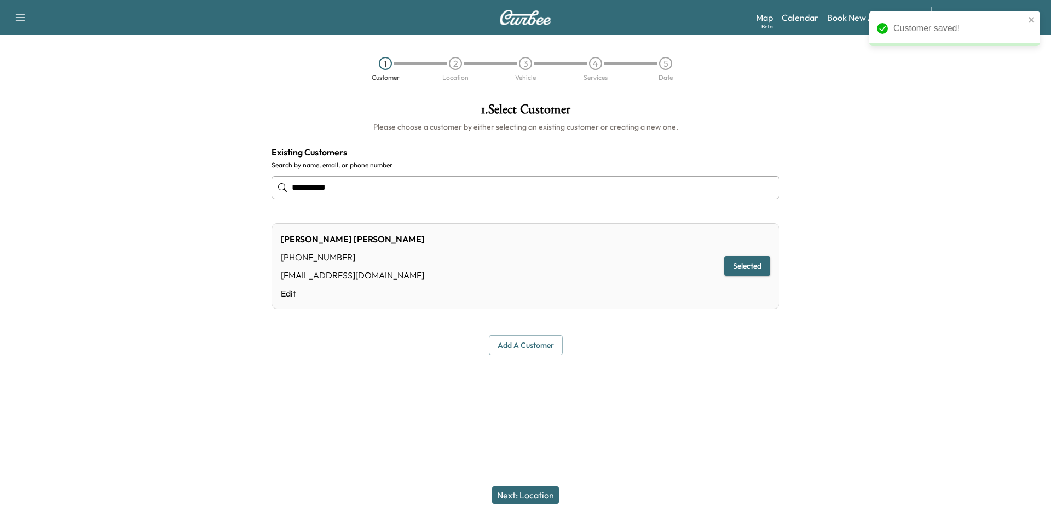
click at [513, 498] on button "Next: Location" at bounding box center [525, 496] width 67 height 18
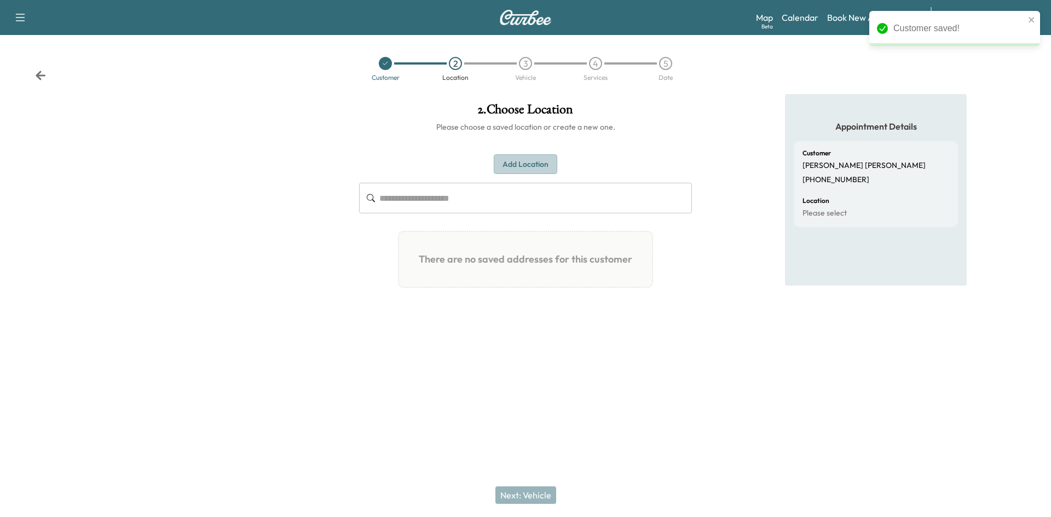
click at [537, 163] on button "Add Location" at bounding box center [525, 164] width 63 height 20
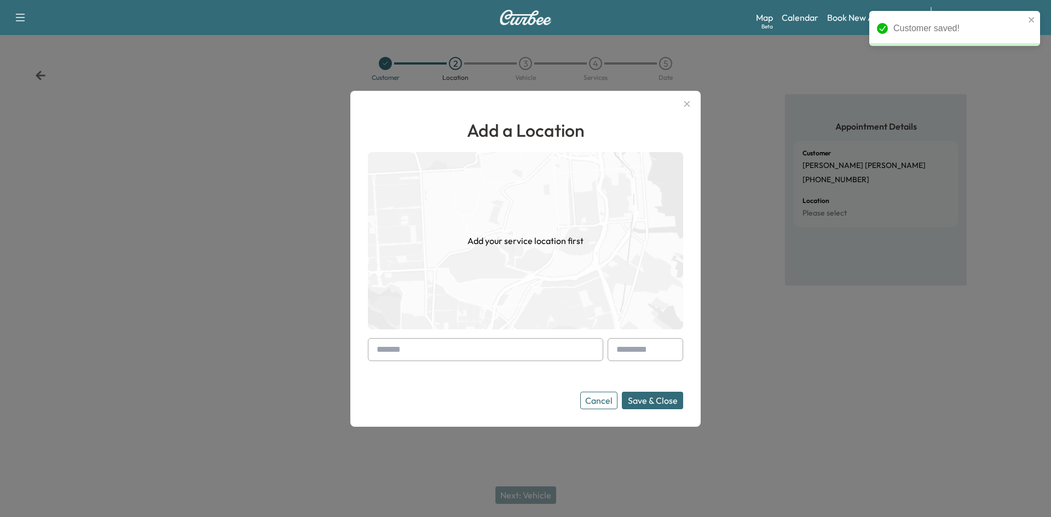
click at [424, 354] on input "text" at bounding box center [485, 349] width 235 height 23
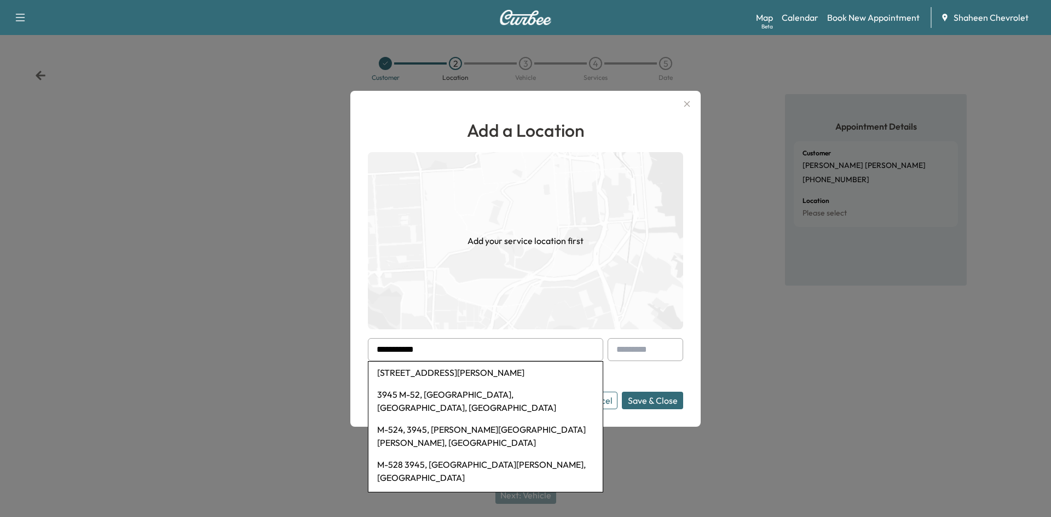
click at [451, 394] on li "3945 M-52, [GEOGRAPHIC_DATA], [GEOGRAPHIC_DATA], [GEOGRAPHIC_DATA]" at bounding box center [485, 401] width 234 height 35
type input "**********"
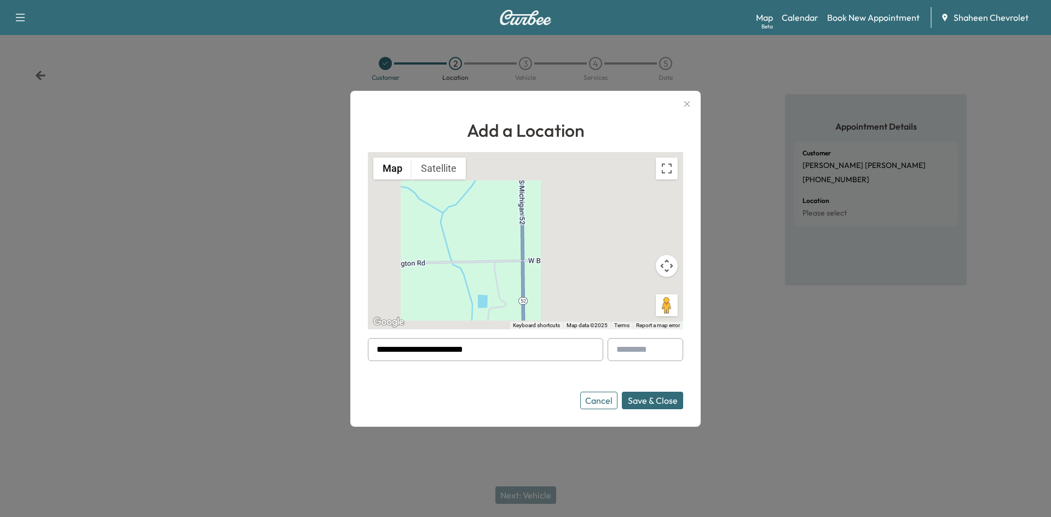
click at [666, 395] on button "Save & Close" at bounding box center [652, 401] width 61 height 18
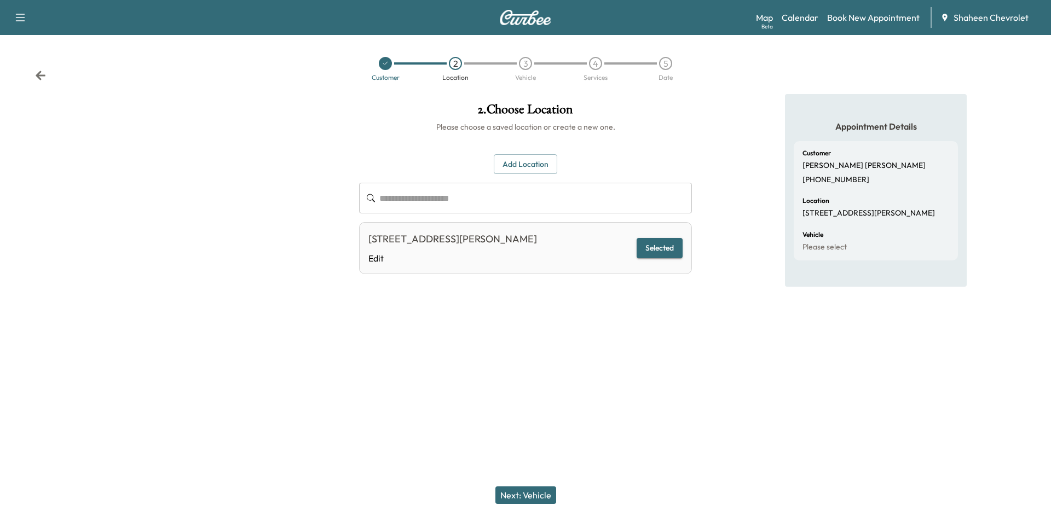
click at [517, 496] on button "Next: Vehicle" at bounding box center [525, 496] width 61 height 18
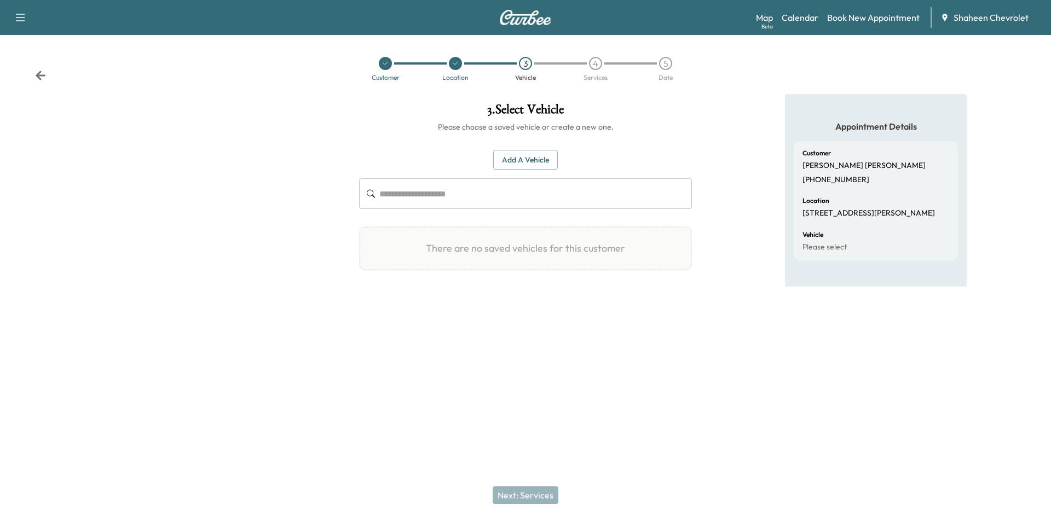
click at [526, 159] on button "Add a Vehicle" at bounding box center [525, 160] width 65 height 20
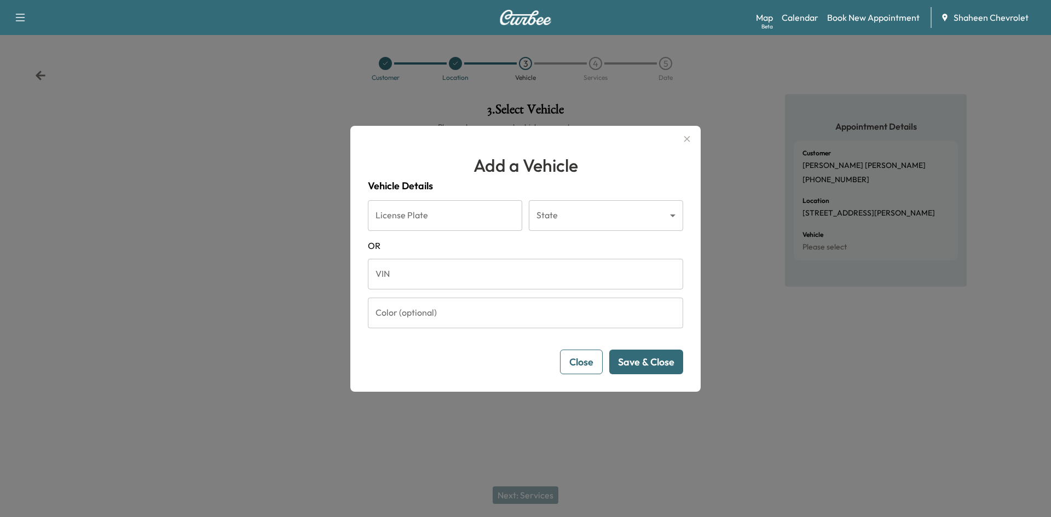
click at [434, 270] on input "VIN" at bounding box center [525, 274] width 315 height 31
paste input "**********"
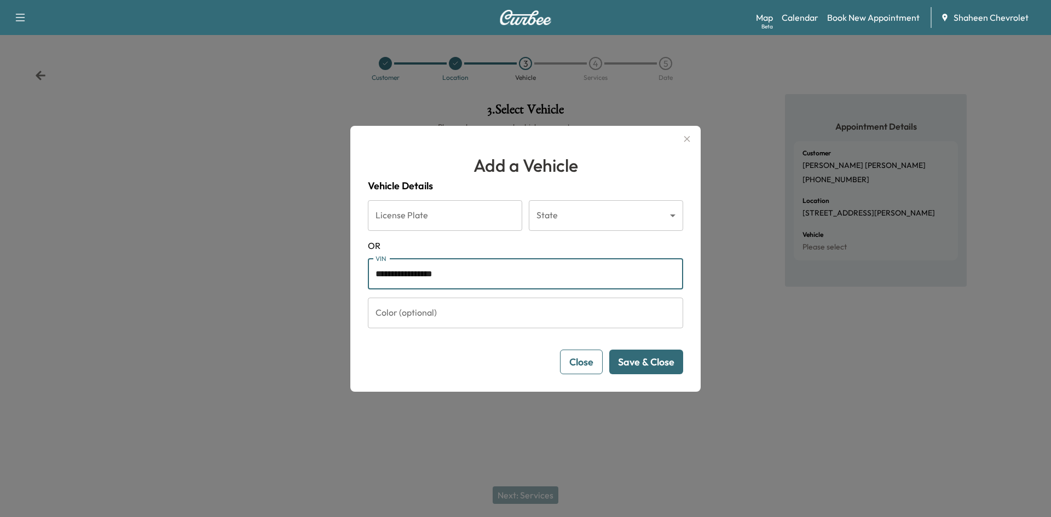
type input "**********"
click at [655, 362] on button "Save & Close" at bounding box center [646, 362] width 74 height 25
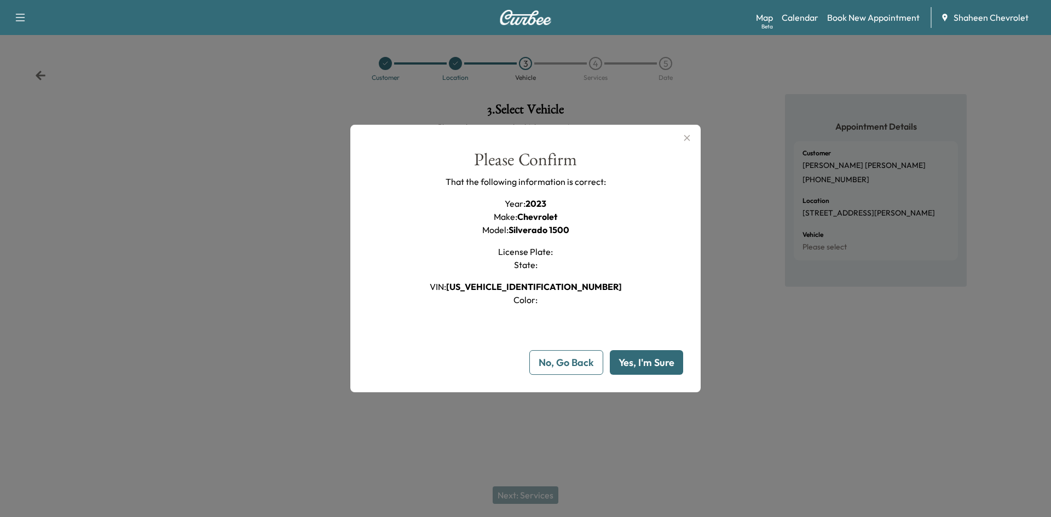
click at [655, 362] on button "Yes, I'm Sure" at bounding box center [646, 362] width 73 height 25
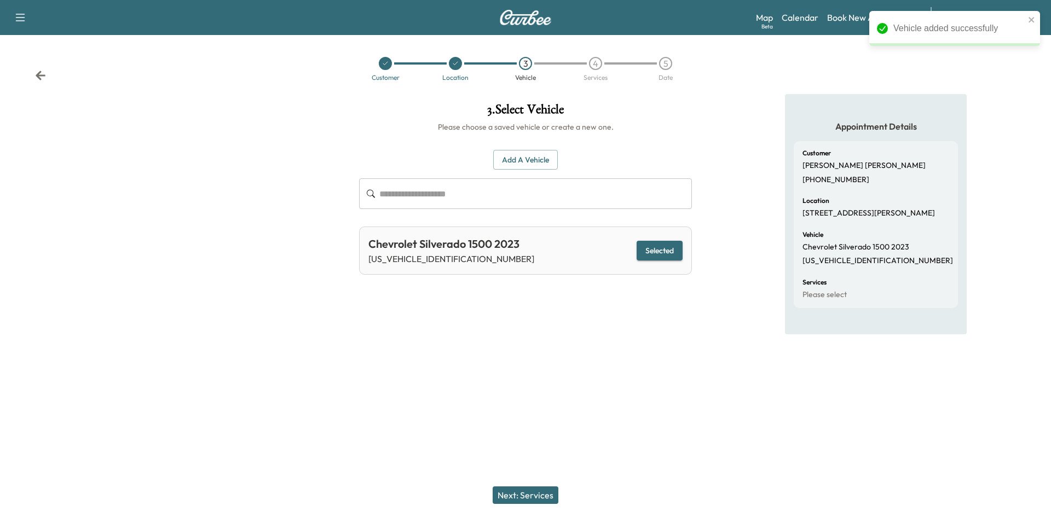
click at [534, 495] on button "Next: Services" at bounding box center [526, 496] width 66 height 18
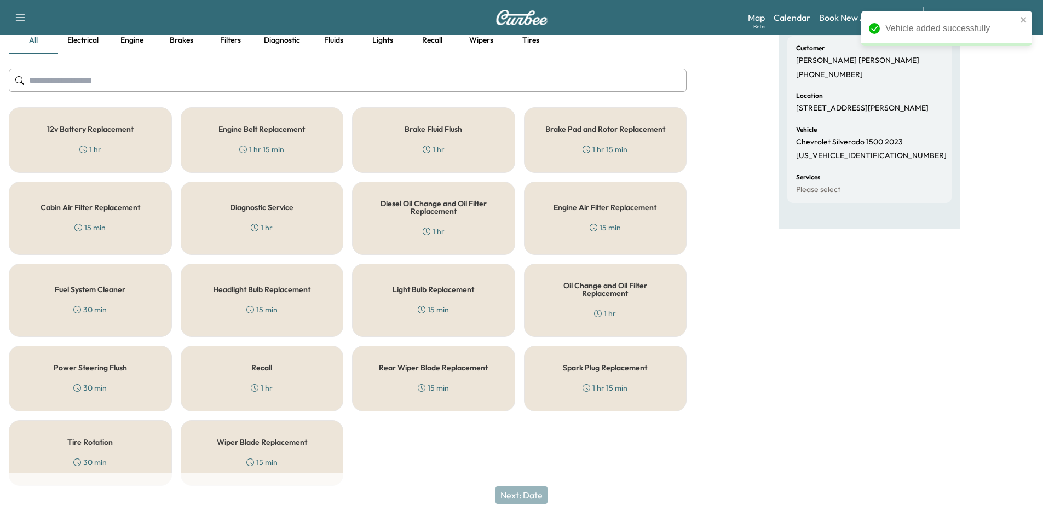
scroll to position [109, 0]
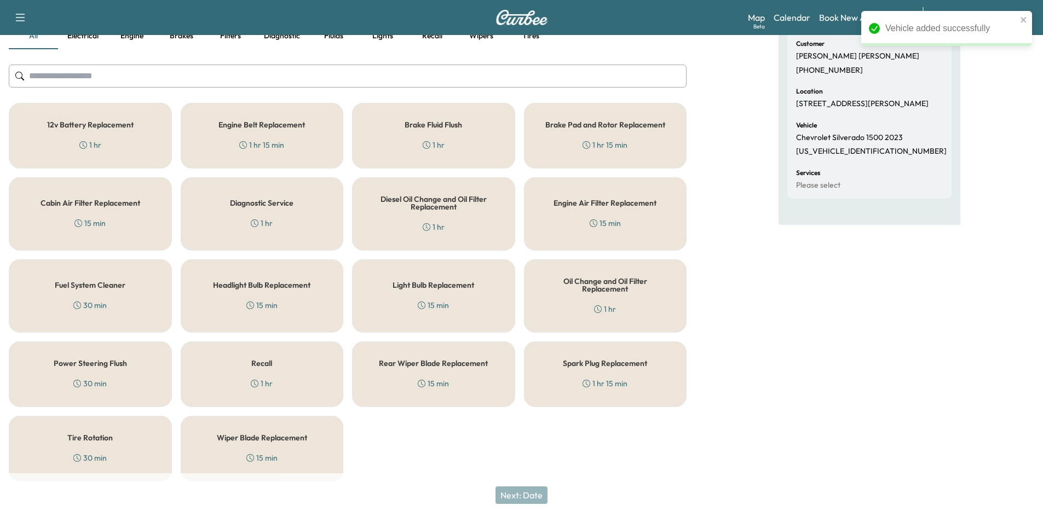
click at [311, 384] on div "Recall 1 hr" at bounding box center [262, 375] width 163 height 66
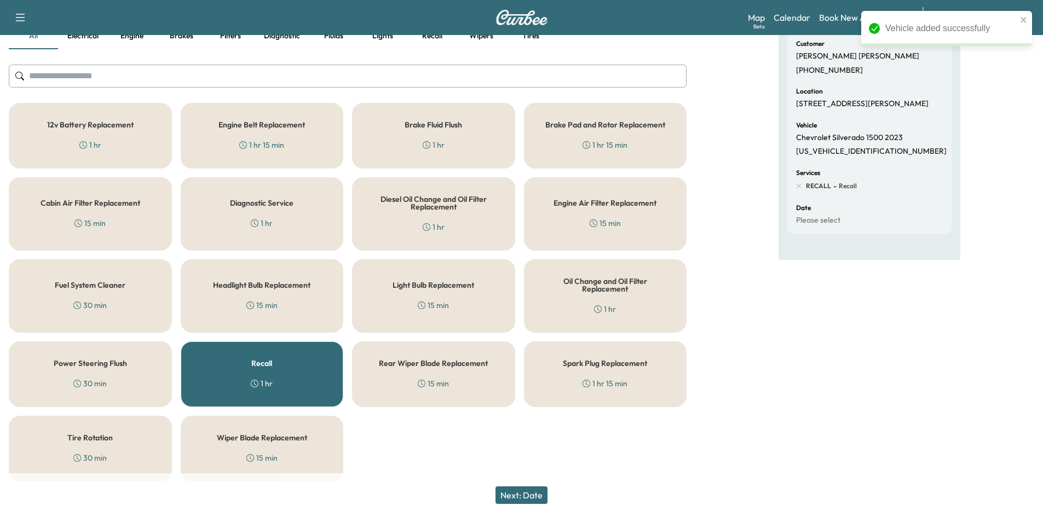
click at [532, 494] on button "Next: Date" at bounding box center [521, 496] width 52 height 18
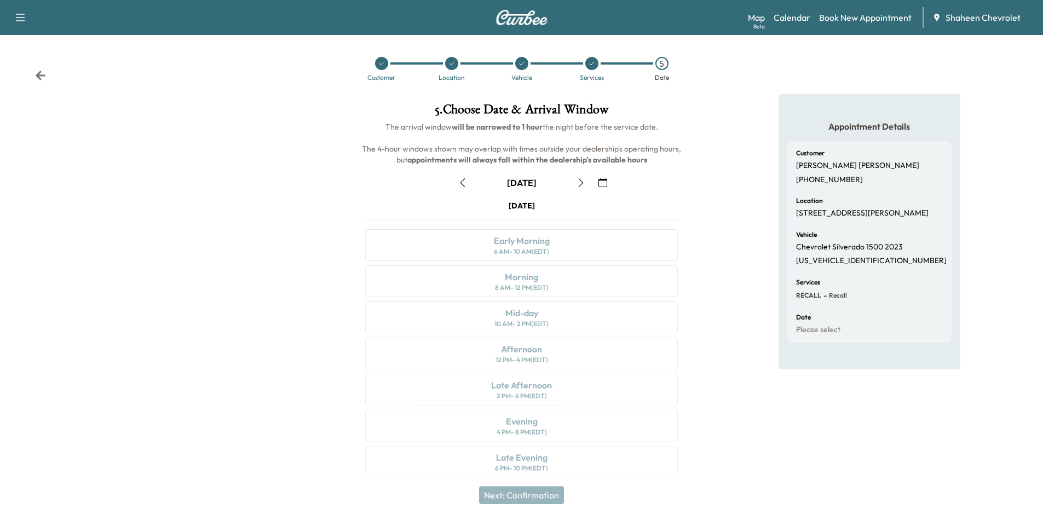
click at [576, 183] on icon "button" at bounding box center [580, 182] width 9 height 9
click at [542, 317] on div "Mid-day 10 AM - 2 PM (EDT)" at bounding box center [521, 318] width 313 height 32
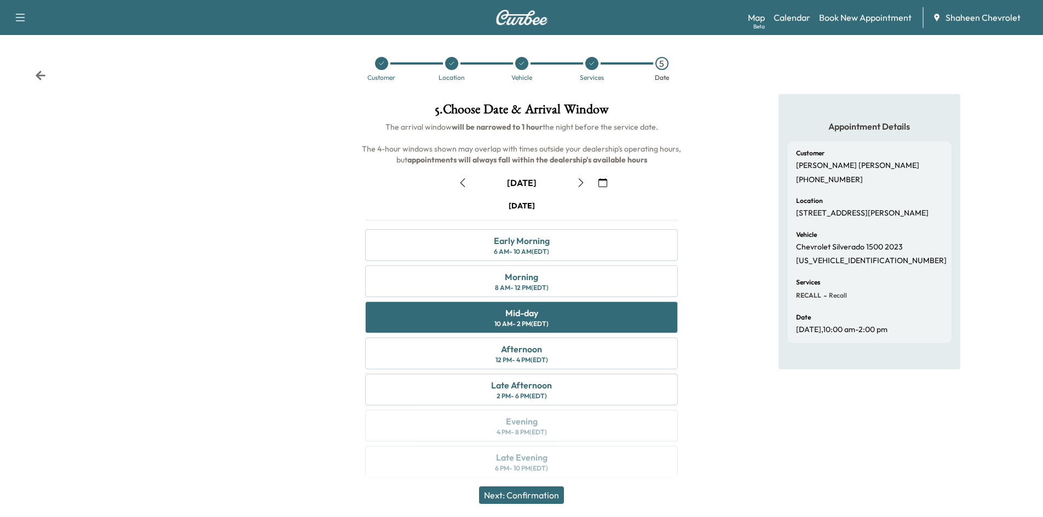
click at [535, 493] on button "Next: Confirmation" at bounding box center [521, 496] width 85 height 18
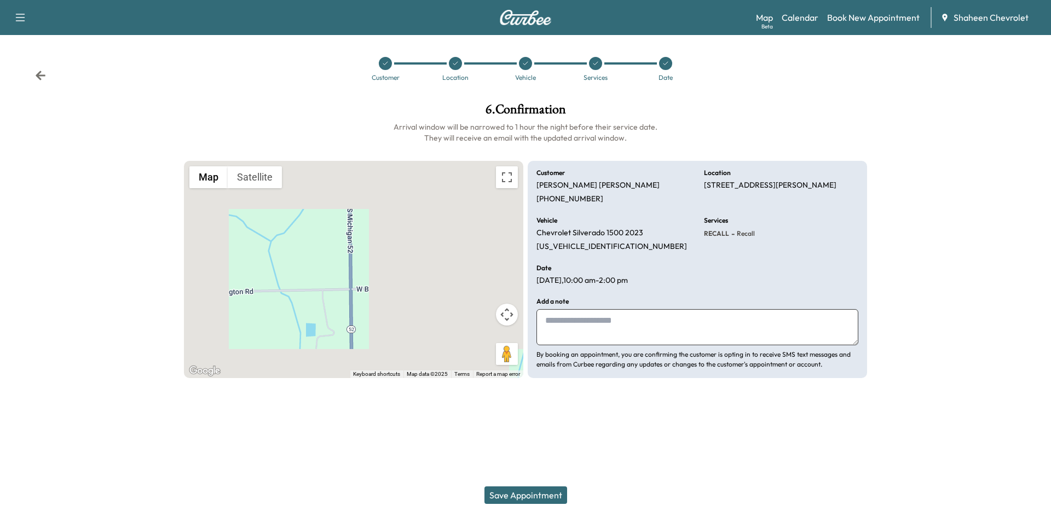
click at [538, 488] on button "Save Appointment" at bounding box center [525, 496] width 83 height 18
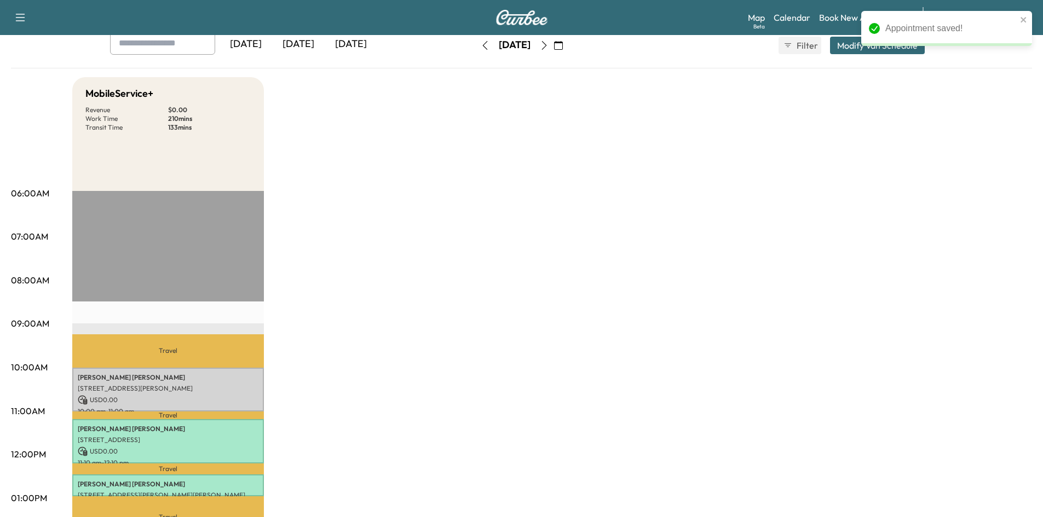
scroll to position [164, 0]
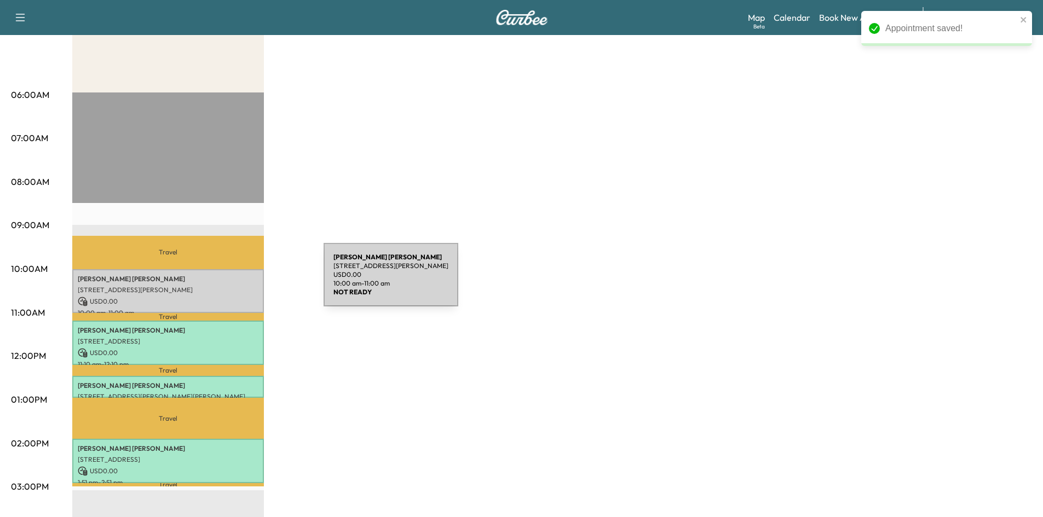
click at [241, 281] on div "[PERSON_NAME] 3945 M-52, [PERSON_NAME], MI 48867, [GEOGRAPHIC_DATA] USD 0.00 10…" at bounding box center [168, 291] width 192 height 44
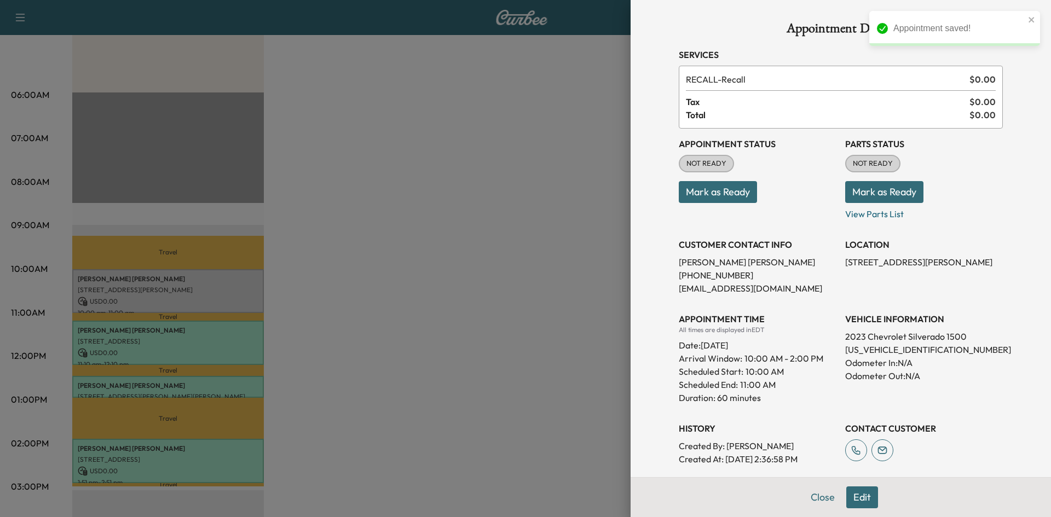
click at [723, 187] on button "Mark as Ready" at bounding box center [718, 192] width 78 height 22
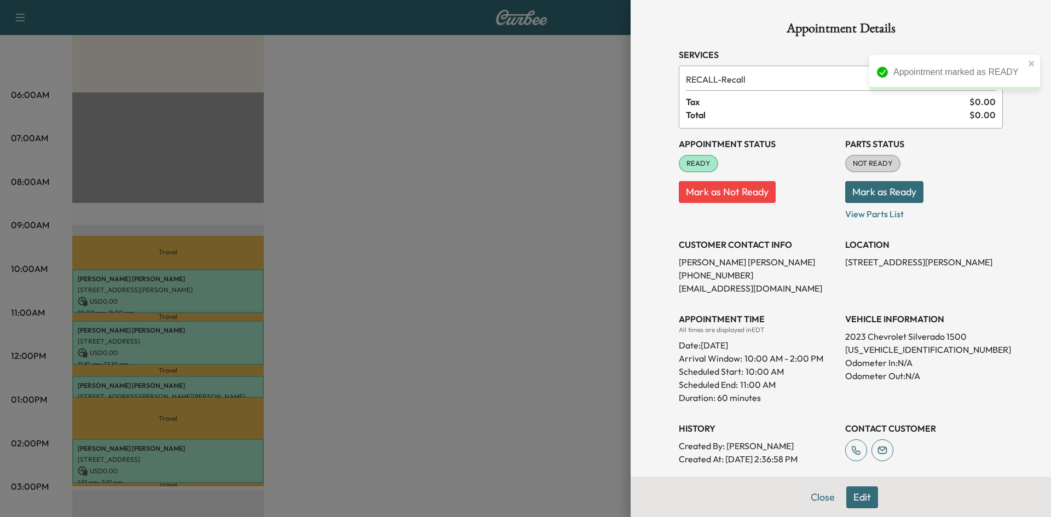
click at [894, 189] on button "Mark as Ready" at bounding box center [884, 192] width 78 height 22
click at [541, 237] on div at bounding box center [525, 258] width 1051 height 517
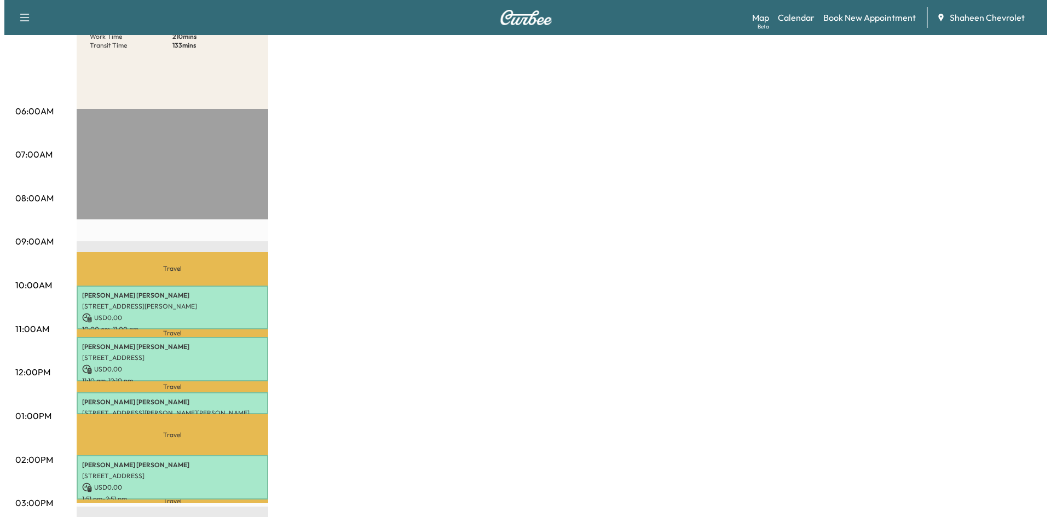
scroll to position [328, 0]
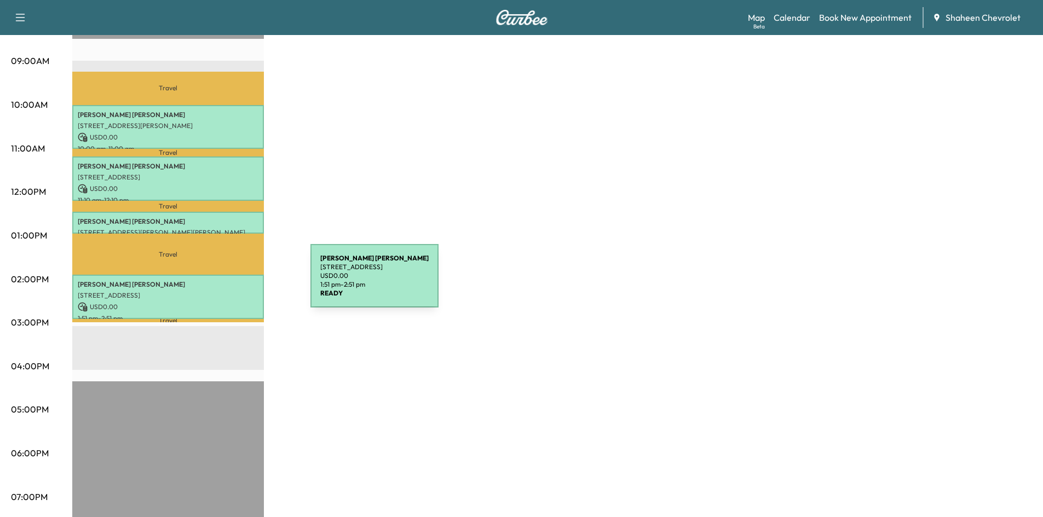
click at [228, 282] on p "[PERSON_NAME]" at bounding box center [168, 284] width 181 height 9
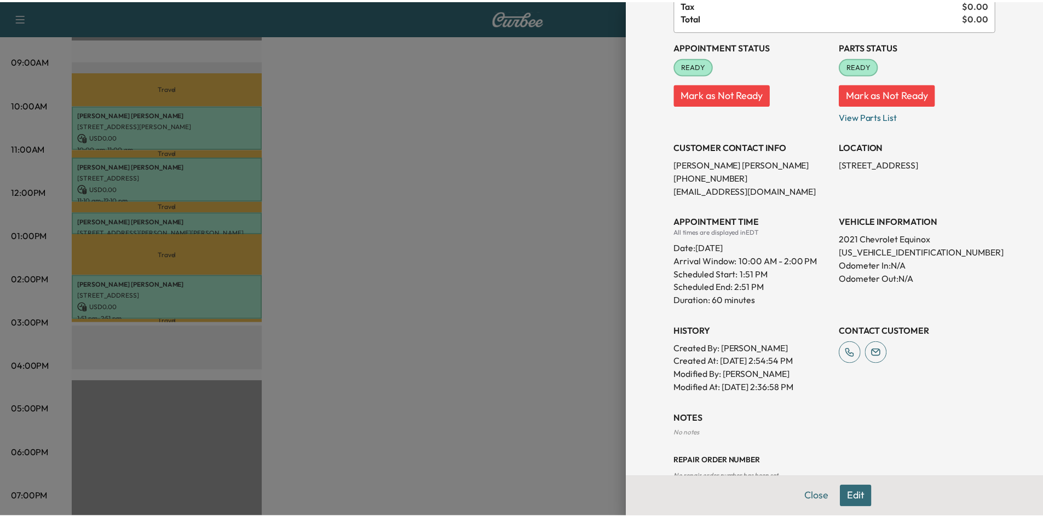
scroll to position [124, 0]
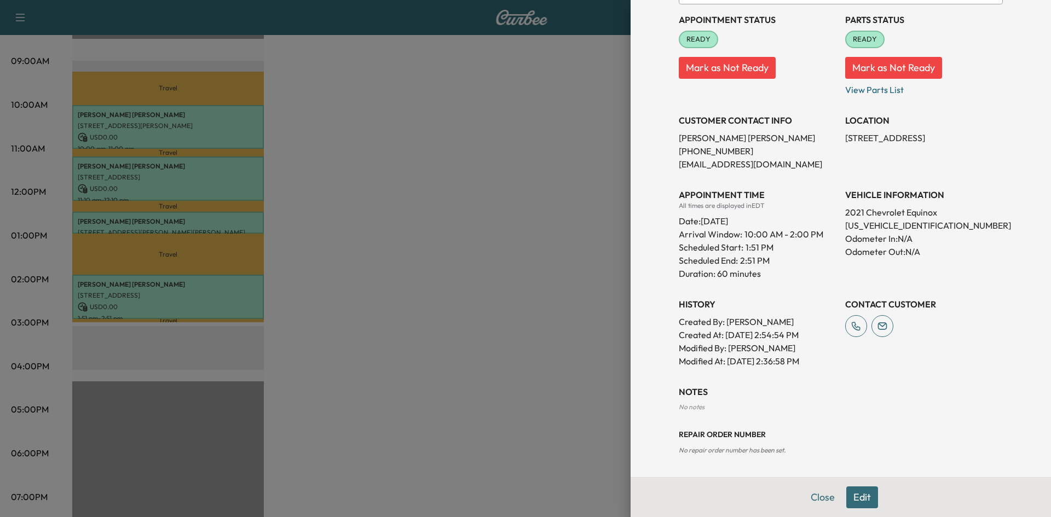
click at [441, 341] on div at bounding box center [525, 258] width 1051 height 517
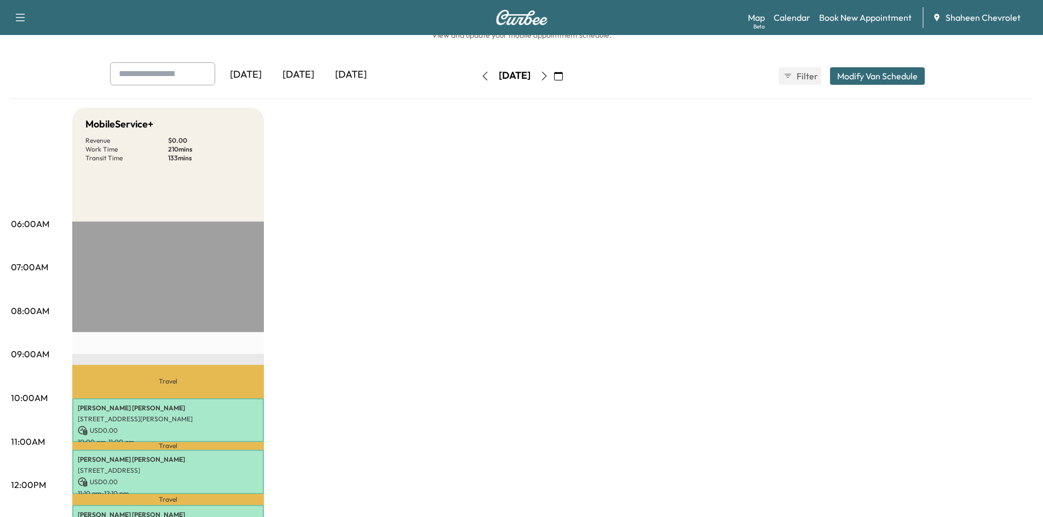
scroll to position [0, 0]
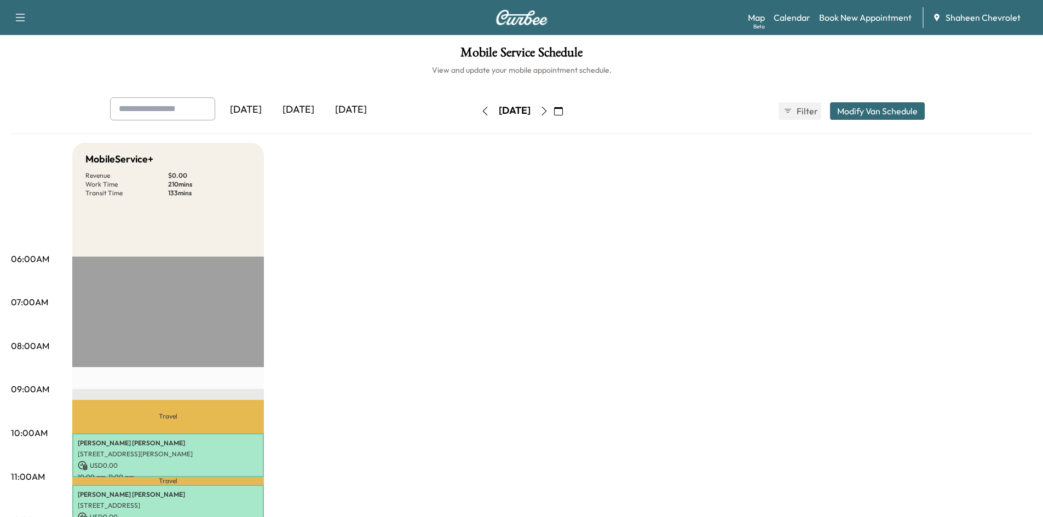
click at [481, 111] on icon "button" at bounding box center [485, 111] width 9 height 9
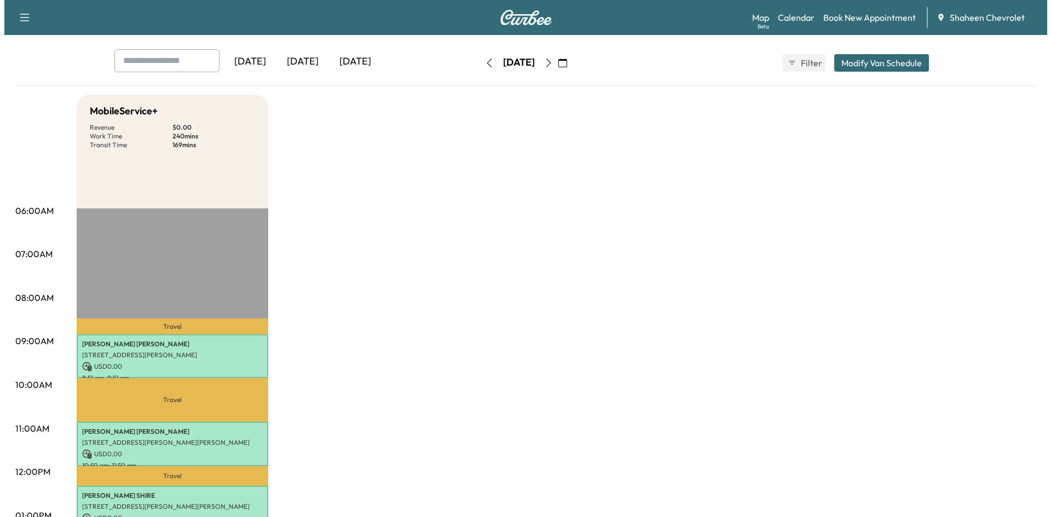
scroll to position [274, 0]
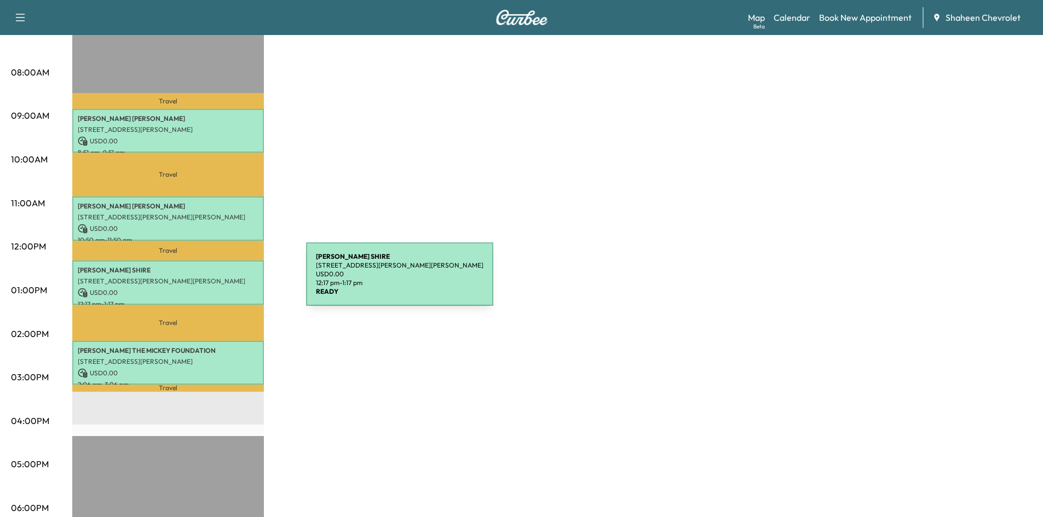
click at [224, 281] on p "[STREET_ADDRESS][PERSON_NAME][PERSON_NAME]" at bounding box center [168, 281] width 181 height 9
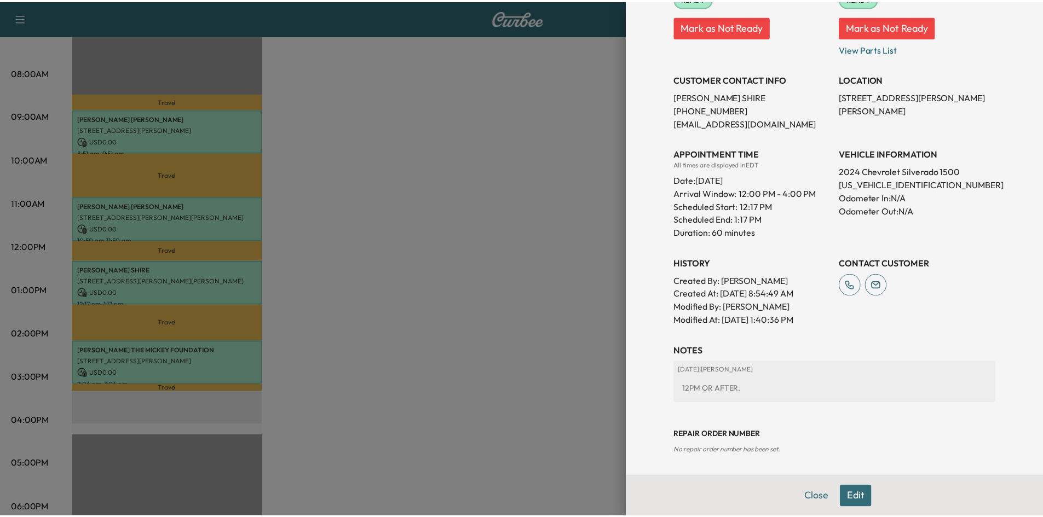
scroll to position [166, 0]
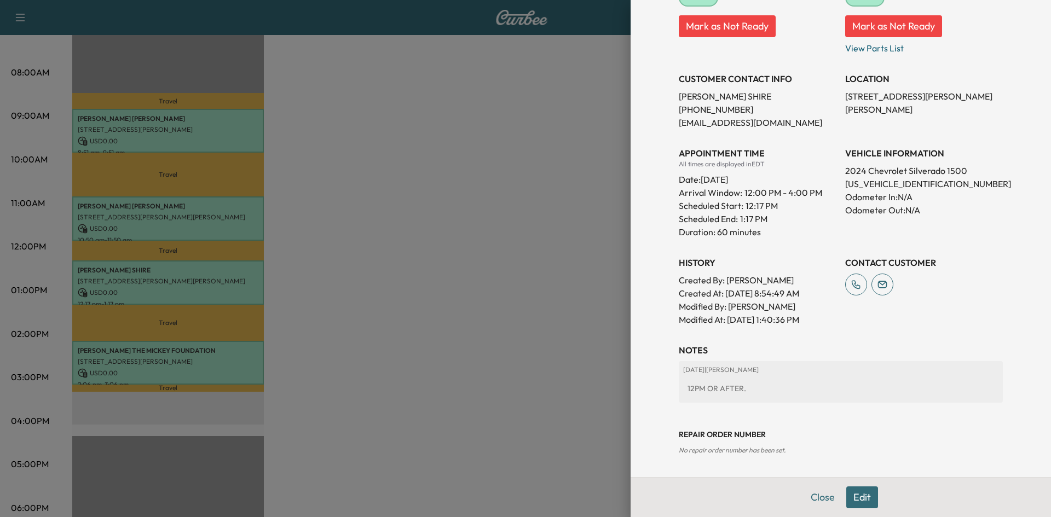
click at [405, 309] on div at bounding box center [525, 258] width 1051 height 517
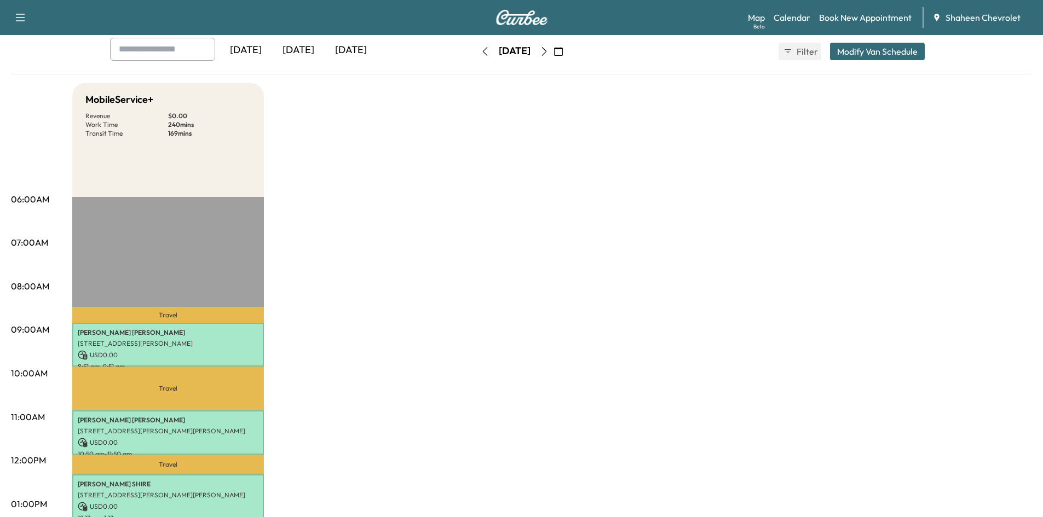
scroll to position [55, 0]
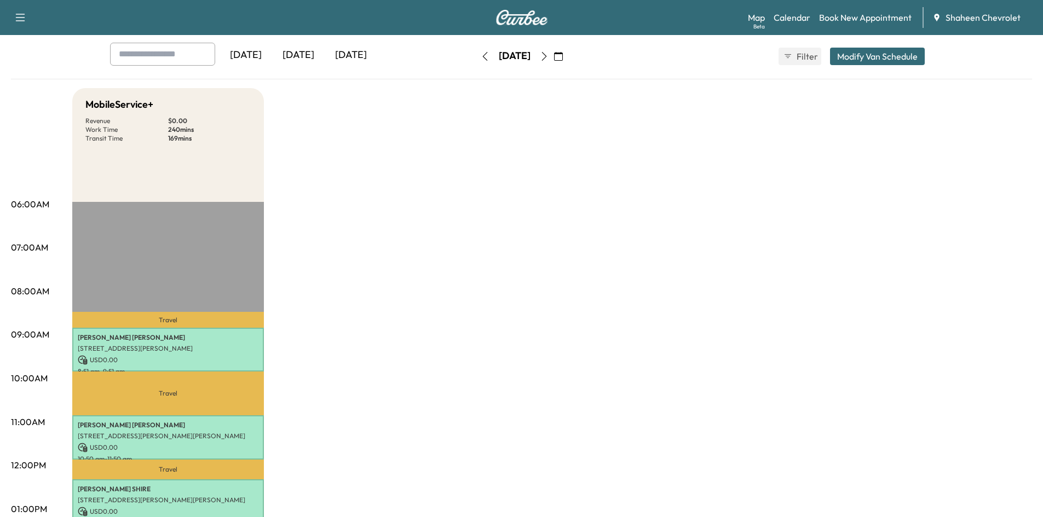
click at [546, 58] on icon "button" at bounding box center [543, 56] width 5 height 9
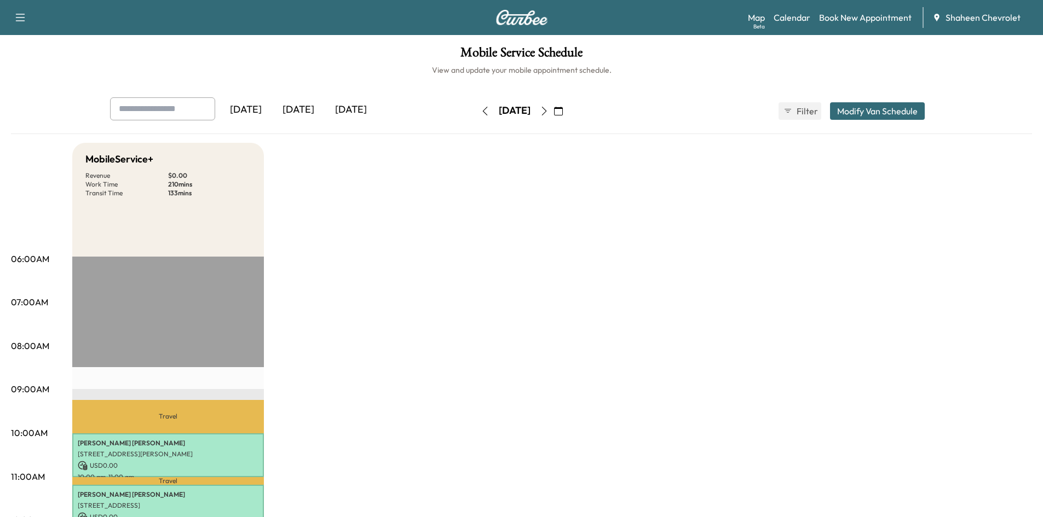
click at [481, 112] on icon "button" at bounding box center [485, 111] width 9 height 9
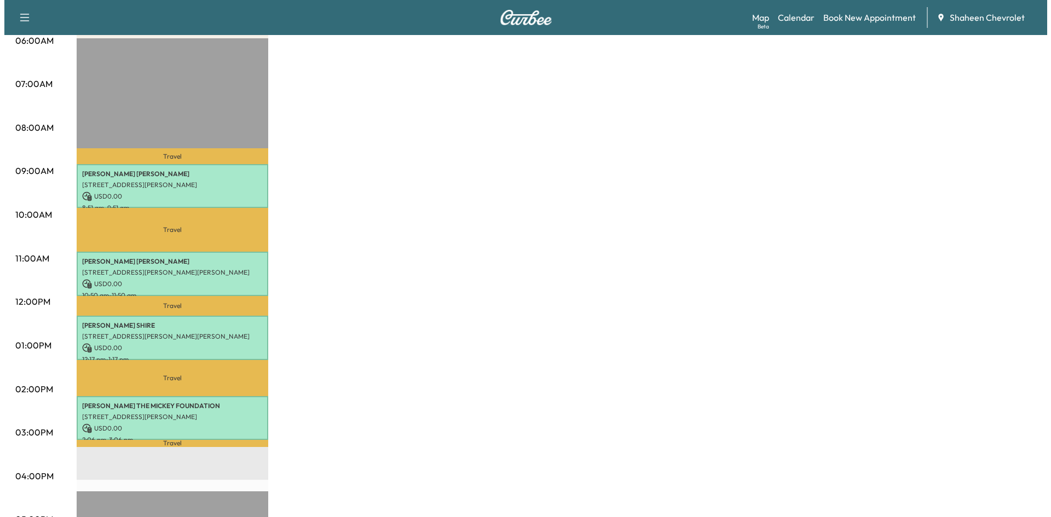
scroll to position [219, 0]
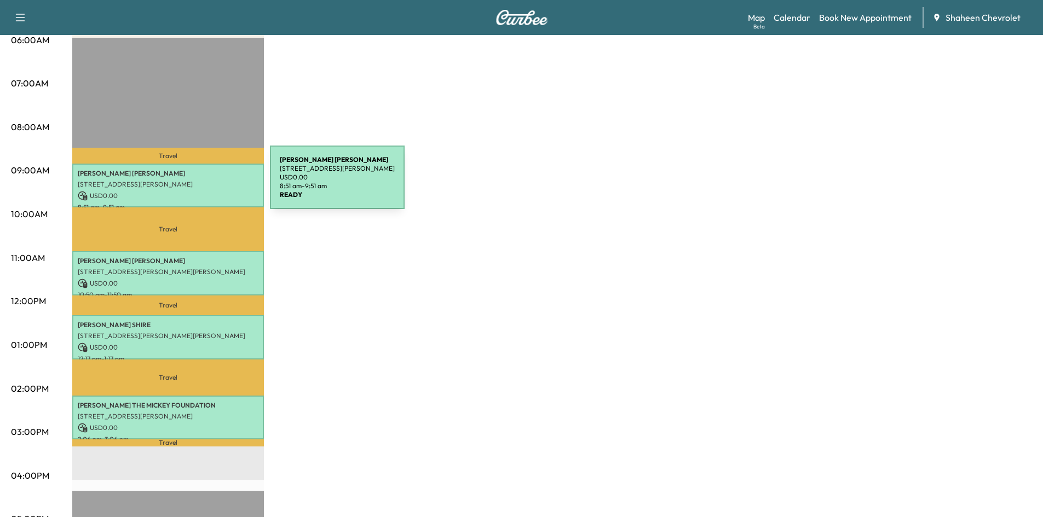
click at [188, 184] on p "[STREET_ADDRESS][PERSON_NAME]" at bounding box center [168, 184] width 181 height 9
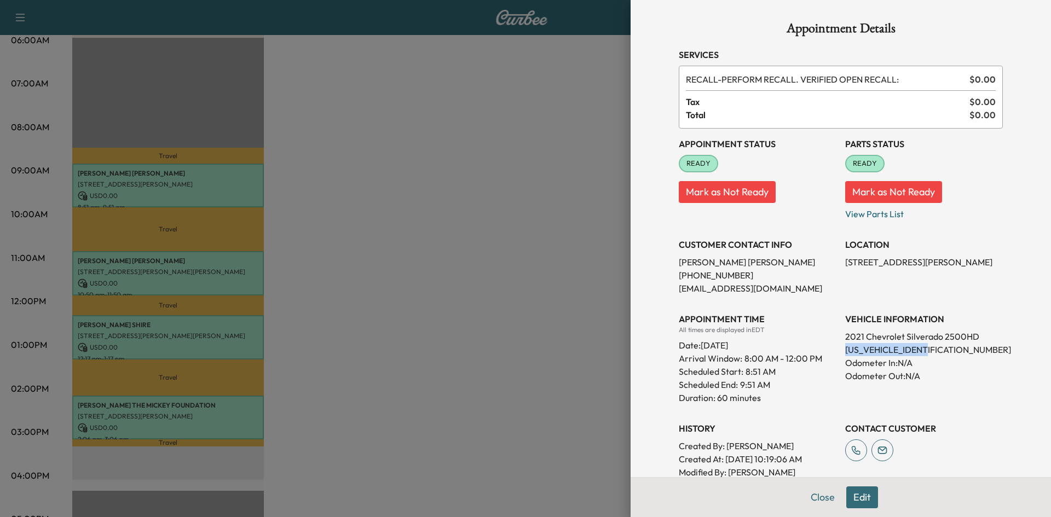
drag, startPoint x: 926, startPoint y: 353, endPoint x: 835, endPoint y: 355, distance: 90.9
click at [835, 355] on div "Appointment Status READY Mark as Not Ready Parts Status READY Mark as Not Ready…" at bounding box center [841, 310] width 324 height 363
copy p "[US_VEHICLE_IDENTIFICATION_NUMBER]"
click at [382, 264] on div at bounding box center [525, 258] width 1051 height 517
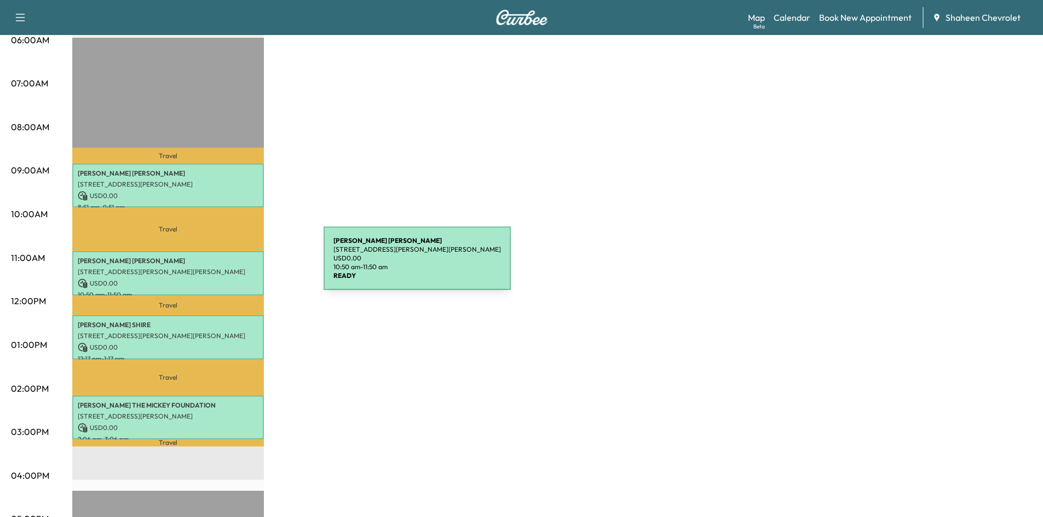
click at [241, 268] on p "[STREET_ADDRESS][PERSON_NAME][PERSON_NAME]" at bounding box center [168, 272] width 181 height 9
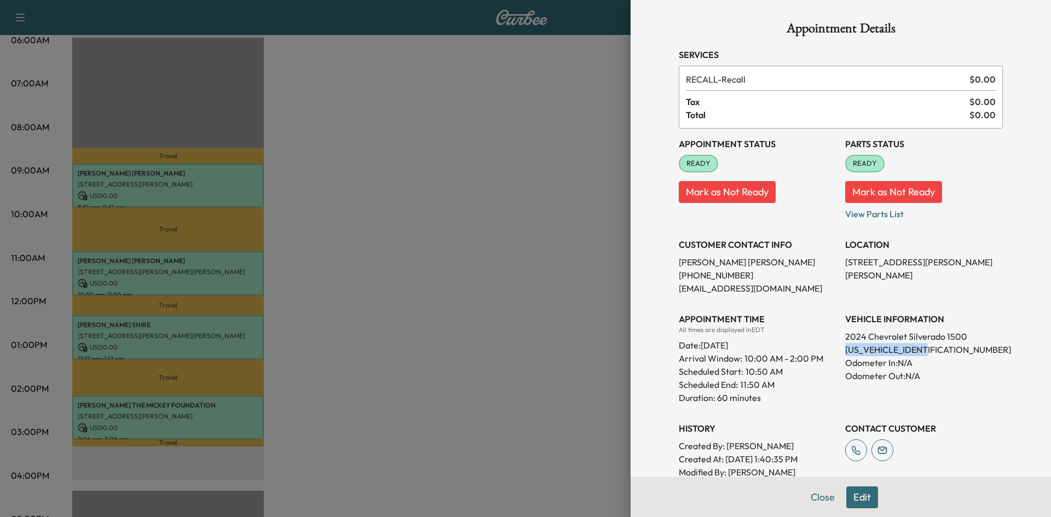
drag, startPoint x: 927, startPoint y: 350, endPoint x: 837, endPoint y: 350, distance: 90.3
click at [845, 350] on p "[US_VEHICLE_IDENTIFICATION_NUMBER]" at bounding box center [924, 349] width 158 height 13
copy p "[US_VEHICLE_IDENTIFICATION_NUMBER]"
click at [557, 193] on div at bounding box center [525, 258] width 1051 height 517
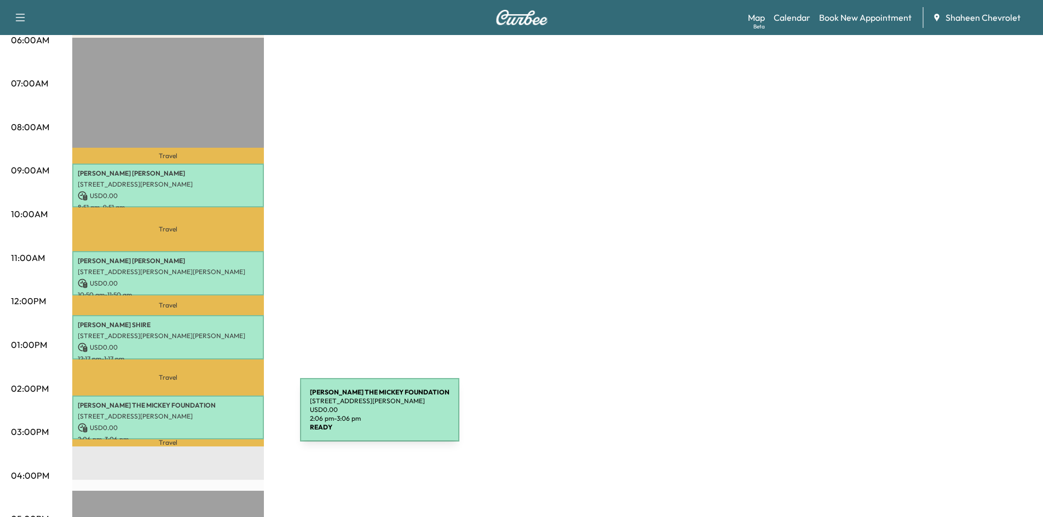
click at [218, 417] on p "[STREET_ADDRESS][PERSON_NAME]" at bounding box center [168, 416] width 181 height 9
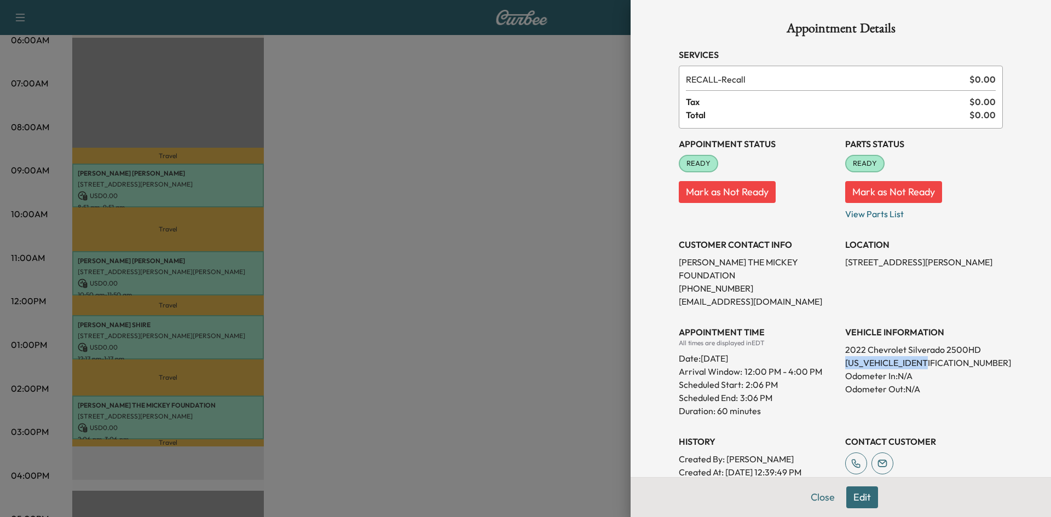
drag, startPoint x: 928, startPoint y: 350, endPoint x: 837, endPoint y: 348, distance: 90.9
click at [845, 356] on p "[US_VEHICLE_IDENTIFICATION_NUMBER]" at bounding box center [924, 362] width 158 height 13
drag, startPoint x: 847, startPoint y: 349, endPoint x: 560, endPoint y: 247, distance: 304.5
click at [575, 252] on div at bounding box center [525, 258] width 1051 height 517
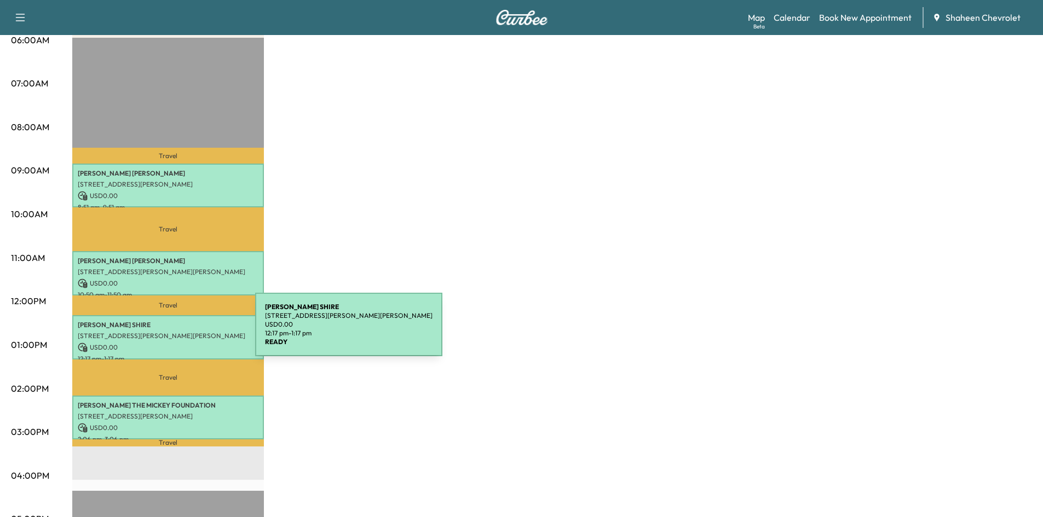
click at [173, 332] on p "[STREET_ADDRESS][PERSON_NAME][PERSON_NAME]" at bounding box center [168, 336] width 181 height 9
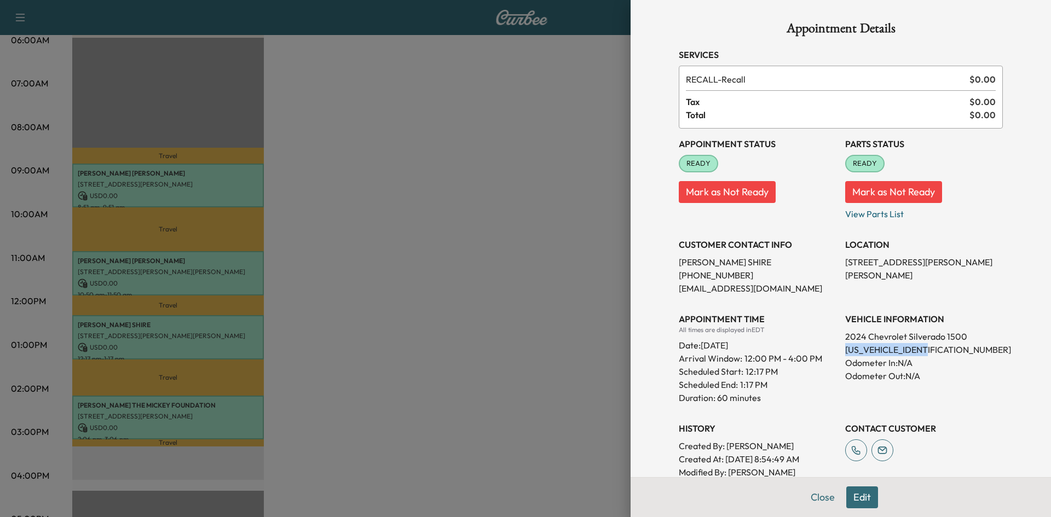
drag, startPoint x: 927, startPoint y: 349, endPoint x: 836, endPoint y: 346, distance: 91.4
click at [836, 346] on div "Appointment Status READY Mark as Not Ready Parts Status READY Mark as Not Ready…" at bounding box center [841, 310] width 324 height 363
copy p "[US_VEHICLE_IDENTIFICATION_NUMBER]"
click at [524, 228] on div at bounding box center [525, 258] width 1051 height 517
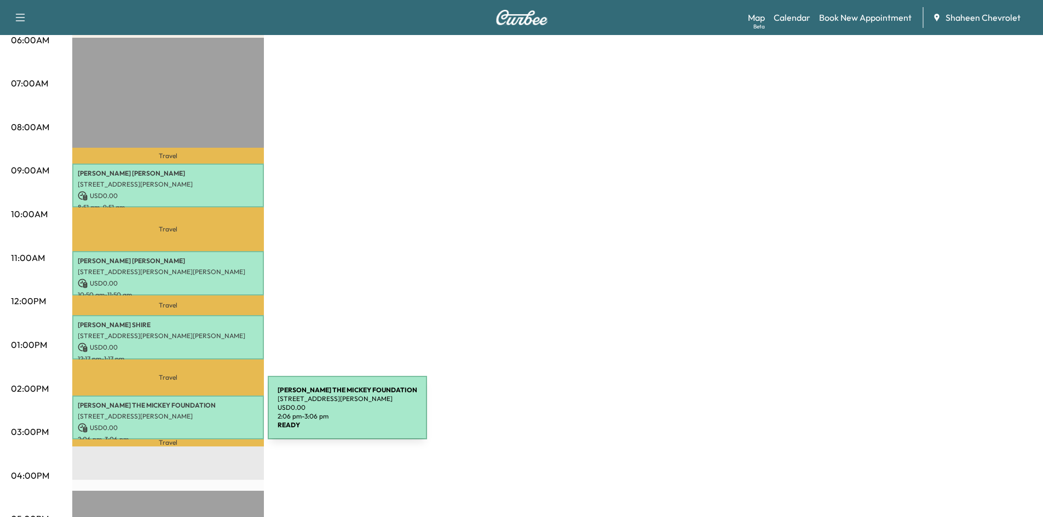
click at [177, 418] on div "[PERSON_NAME] THE [PERSON_NAME] FOUNDATION [STREET_ADDRESS][PERSON_NAME] USD 0.…" at bounding box center [168, 418] width 192 height 44
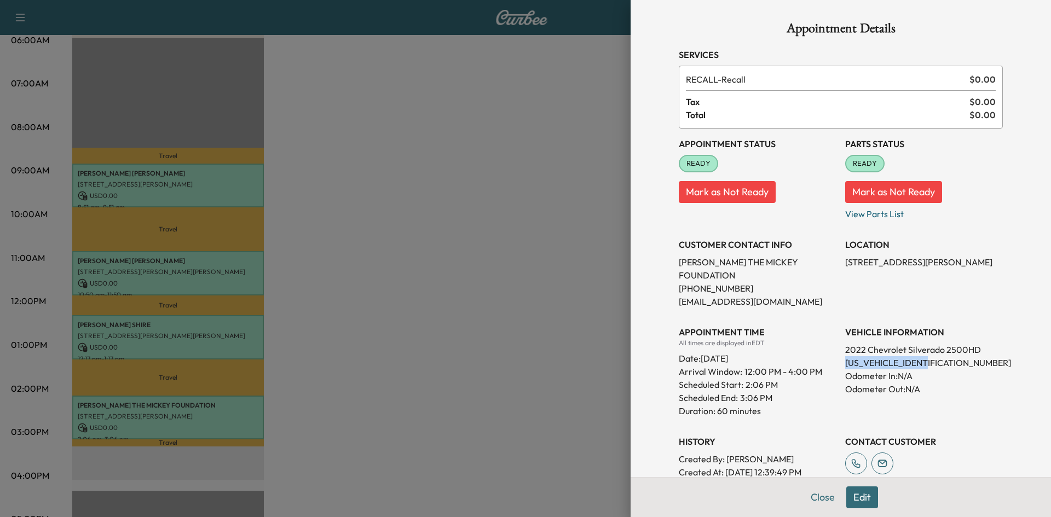
drag, startPoint x: 928, startPoint y: 349, endPoint x: 835, endPoint y: 349, distance: 93.0
click at [835, 349] on div "Appointment Status READY Mark as Not Ready Parts Status READY Mark as Not Ready…" at bounding box center [841, 317] width 324 height 377
copy p "[US_VEHICLE_IDENTIFICATION_NUMBER]"
click at [601, 261] on div at bounding box center [525, 258] width 1051 height 517
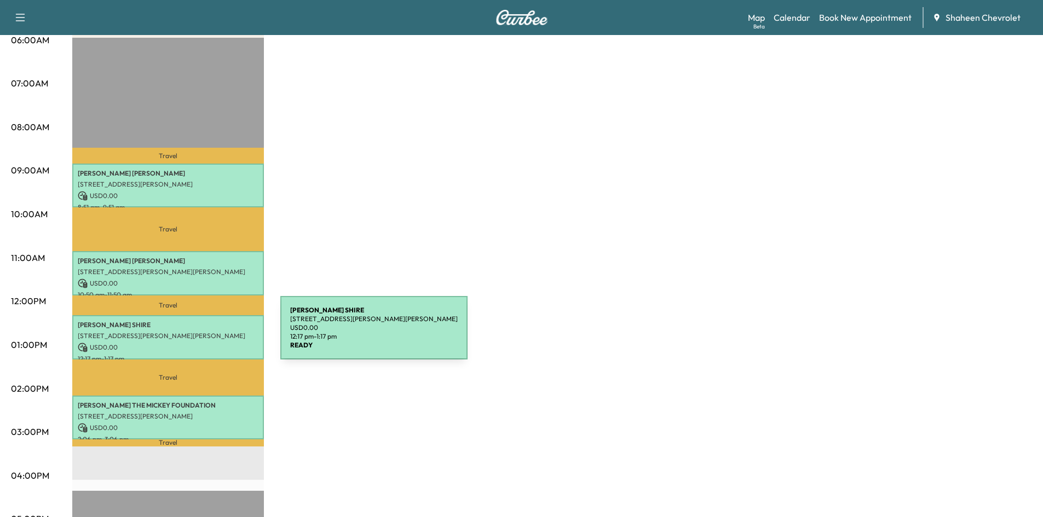
click at [198, 334] on p "[STREET_ADDRESS][PERSON_NAME][PERSON_NAME]" at bounding box center [168, 336] width 181 height 9
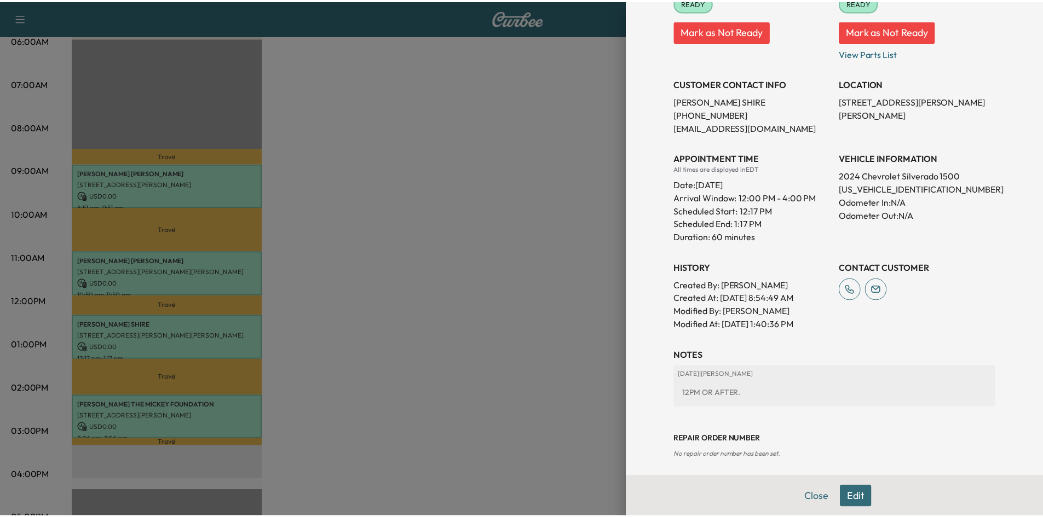
scroll to position [166, 0]
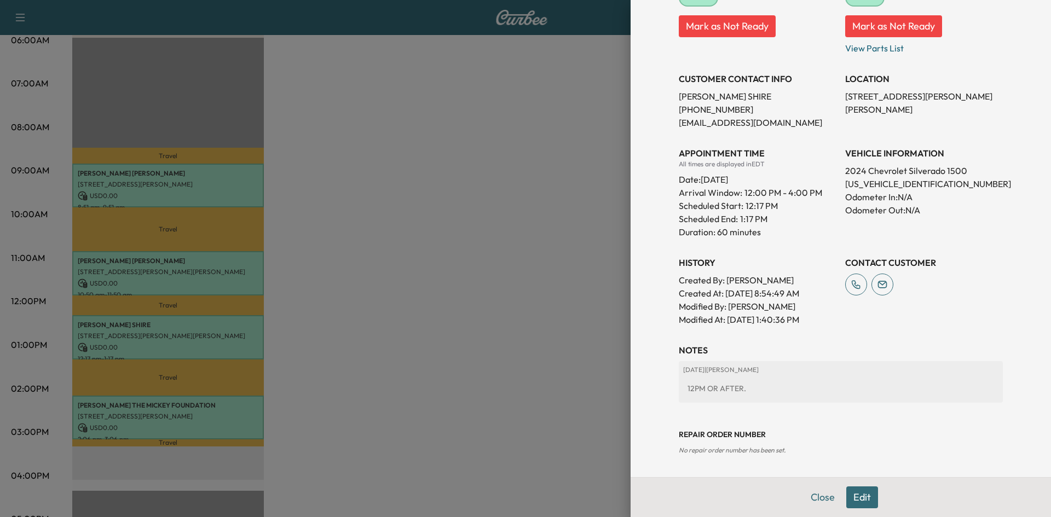
click at [516, 282] on div at bounding box center [525, 258] width 1051 height 517
